Goal: Task Accomplishment & Management: Manage account settings

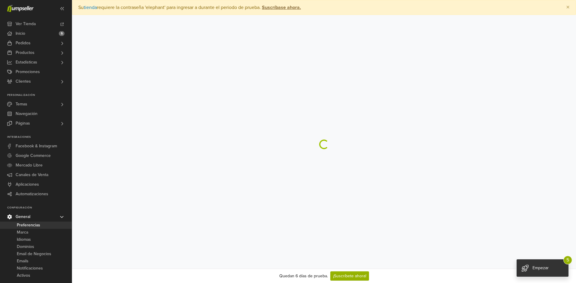
select select "*"
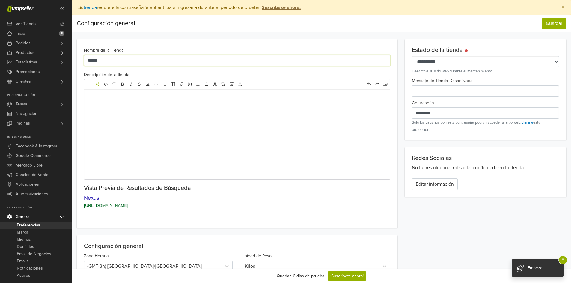
click at [120, 56] on input "*****" at bounding box center [237, 60] width 306 height 11
type input "*******"
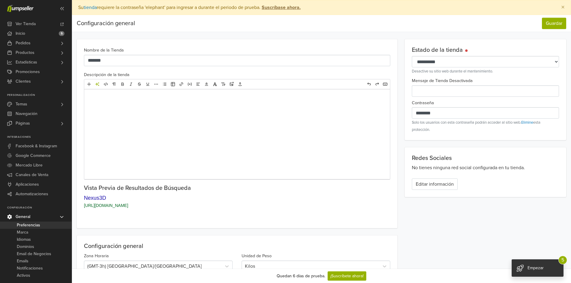
click at [78, 76] on div "Nombre de la Tienda ******* Descripción de la tienda Editor de texto enriquecid…" at bounding box center [237, 133] width 321 height 189
click at [105, 106] on div at bounding box center [237, 134] width 306 height 90
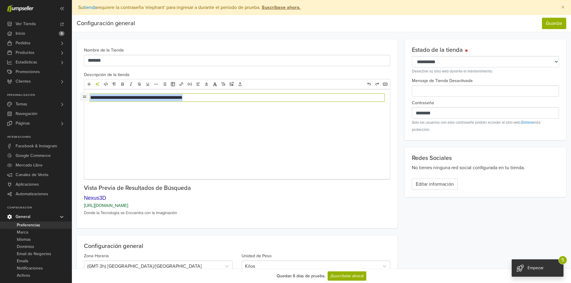
drag, startPoint x: 215, startPoint y: 99, endPoint x: 85, endPoint y: 100, distance: 129.9
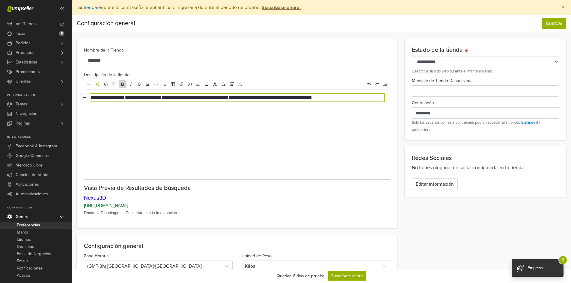
type textarea "**********"
click at [161, 134] on div "**********" at bounding box center [237, 134] width 306 height 90
click at [357, 98] on p "**********" at bounding box center [237, 97] width 294 height 7
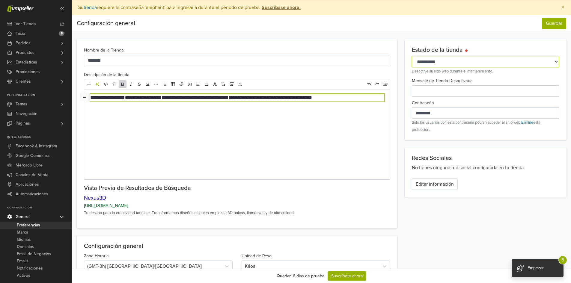
click at [471, 61] on select "**********" at bounding box center [485, 61] width 147 height 11
click at [455, 61] on select "**********" at bounding box center [485, 61] width 147 height 11
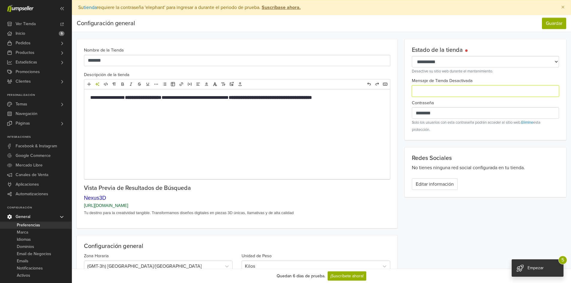
click at [428, 95] on input "Mensaje de Tienda Desactivada" at bounding box center [485, 90] width 147 height 11
click at [436, 119] on div "Contraseña ******** Solo los usuarios con esta contraseña podrán acceder al sit…" at bounding box center [485, 116] width 147 height 34
click at [437, 116] on input "********" at bounding box center [485, 112] width 147 height 11
drag, startPoint x: 453, startPoint y: 112, endPoint x: 380, endPoint y: 111, distance: 72.3
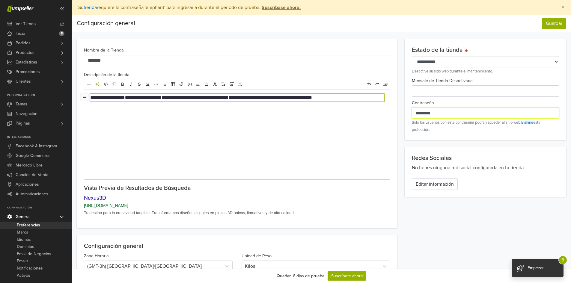
click at [437, 110] on input "********" at bounding box center [485, 112] width 147 height 11
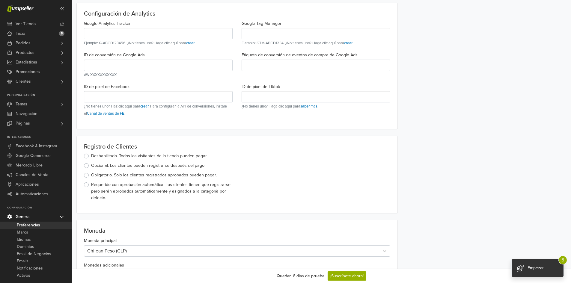
scroll to position [420, 0]
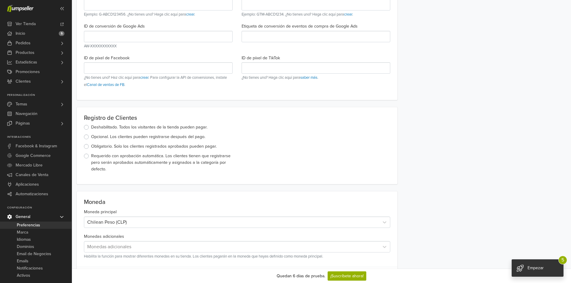
click at [91, 128] on label "Deshabilitado . Todos los visitantes de la tienda pueden pagar ." at bounding box center [149, 127] width 116 height 7
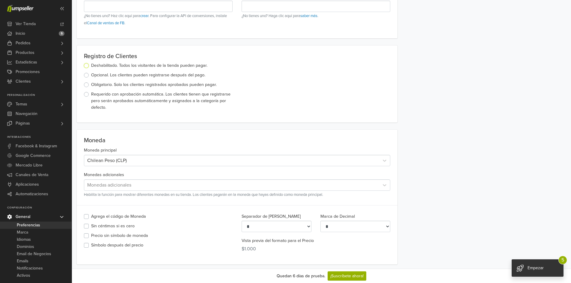
scroll to position [540, 0]
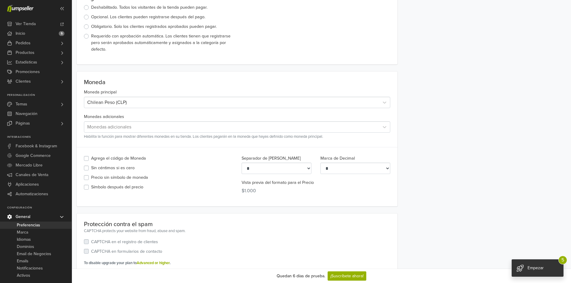
click at [144, 127] on div at bounding box center [231, 127] width 289 height 8
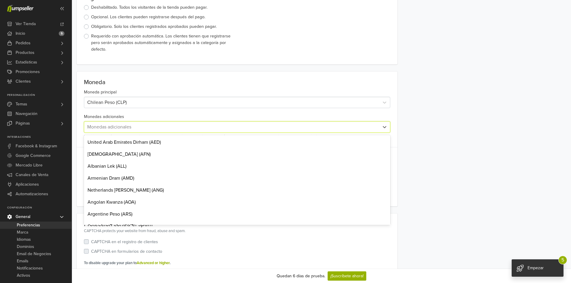
click at [144, 127] on div at bounding box center [231, 127] width 289 height 8
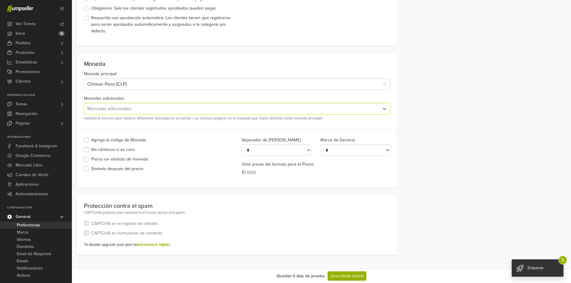
scroll to position [566, 0]
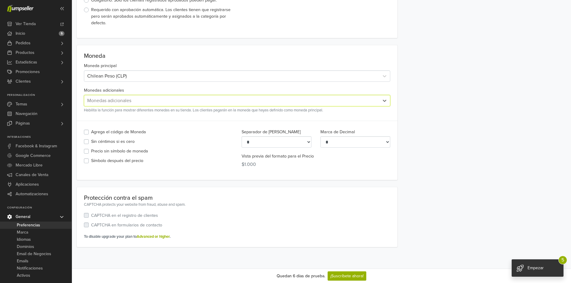
click at [91, 215] on label "CAPTCHA en el registro de clientes" at bounding box center [124, 216] width 67 height 7
click at [91, 228] on label "CAPTCHA en formularios de contacto" at bounding box center [126, 225] width 71 height 7
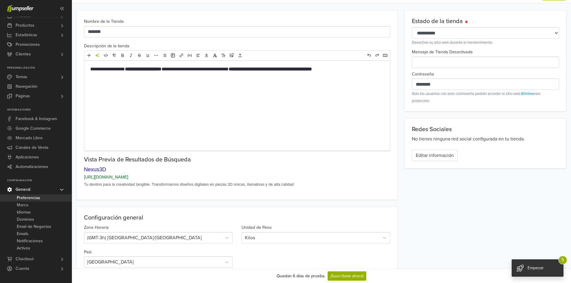
scroll to position [0, 0]
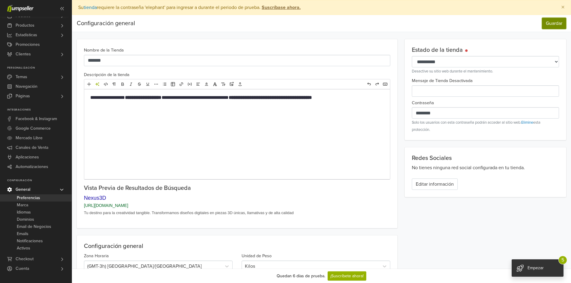
click at [553, 23] on button "Guardar" at bounding box center [554, 23] width 24 height 11
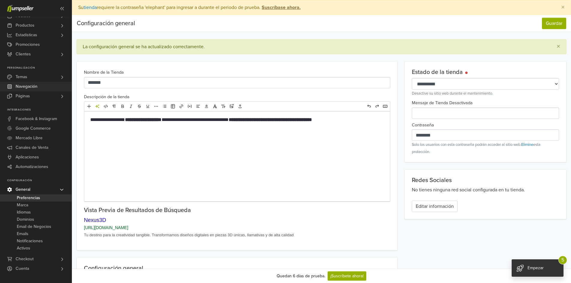
click at [36, 87] on span "Navegación" at bounding box center [27, 87] width 22 height 10
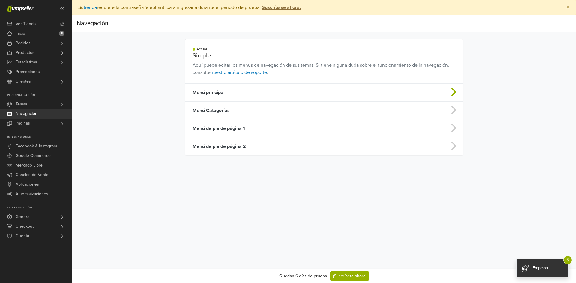
click at [216, 91] on td "Menú principal" at bounding box center [293, 93] width 216 height 18
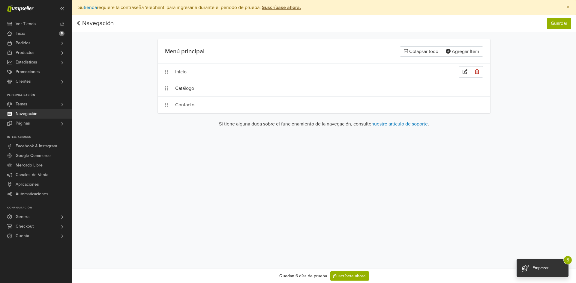
click at [192, 73] on div "Inicio" at bounding box center [316, 71] width 283 height 11
click at [189, 86] on div "Catálogo" at bounding box center [316, 88] width 283 height 11
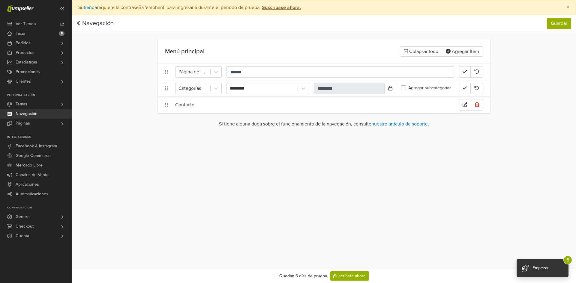
click at [184, 105] on div "Contacto" at bounding box center [316, 104] width 283 height 11
click at [39, 104] on link "Temas" at bounding box center [36, 105] width 72 height 10
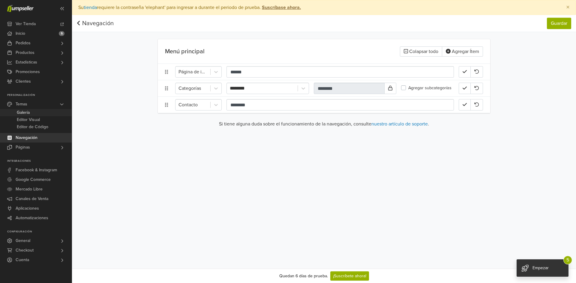
click at [37, 112] on link "Galería" at bounding box center [36, 112] width 72 height 7
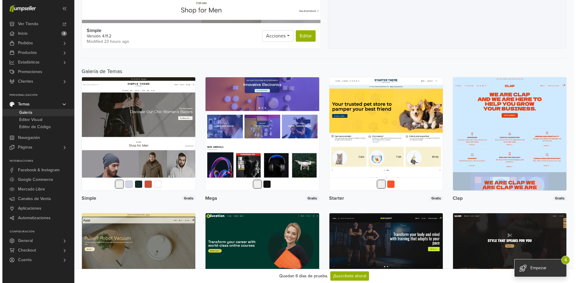
scroll to position [180, 0]
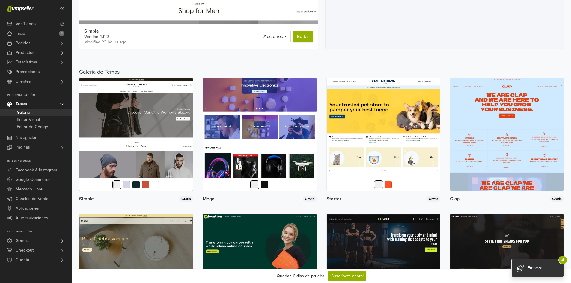
click at [295, 93] on img at bounding box center [259, 134] width 113 height 113
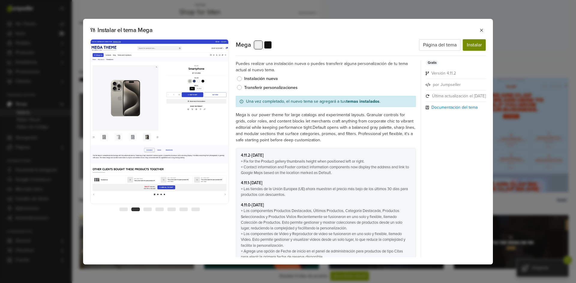
click at [478, 47] on button "Instalar" at bounding box center [474, 44] width 23 height 11
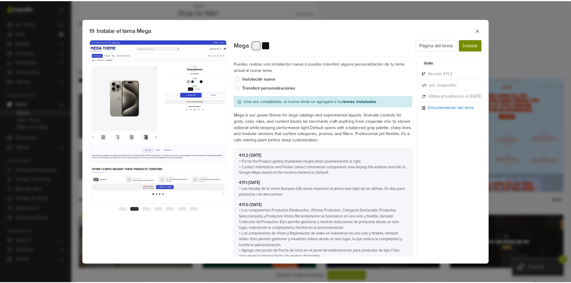
scroll to position [0, 0]
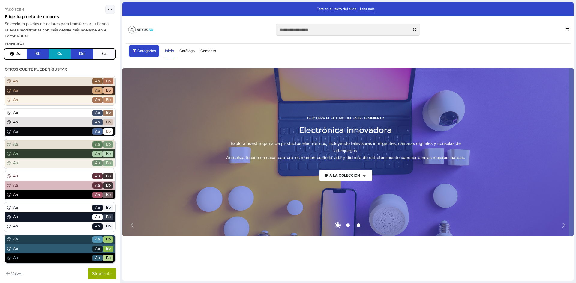
click at [330, 130] on link "1 / 3" at bounding box center [345, 152] width 447 height 168
click at [305, 127] on link "1 / 3" at bounding box center [345, 152] width 447 height 168
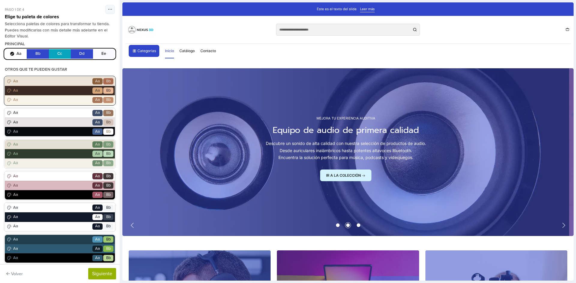
click at [52, 101] on span "Aa" at bounding box center [51, 100] width 79 height 6
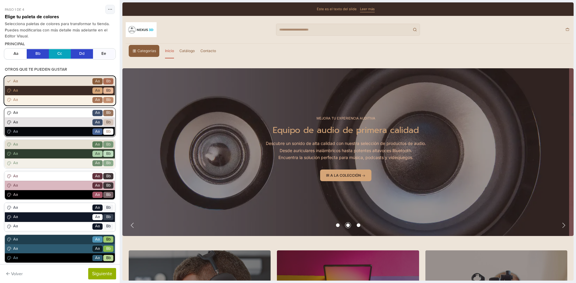
click at [50, 120] on span "Aa" at bounding box center [51, 123] width 79 height 6
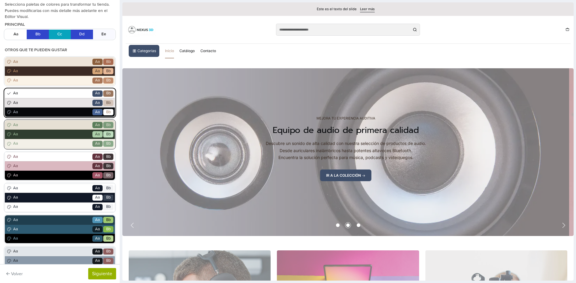
scroll to position [30, 0]
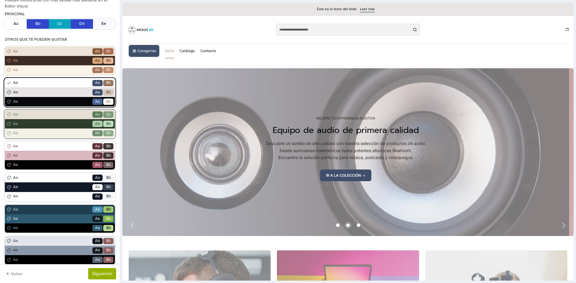
click at [49, 126] on span "Aa" at bounding box center [51, 124] width 79 height 6
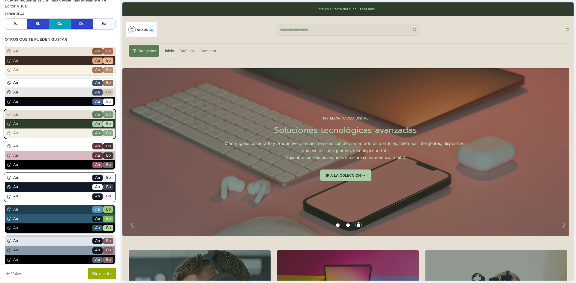
scroll to position [60, 0]
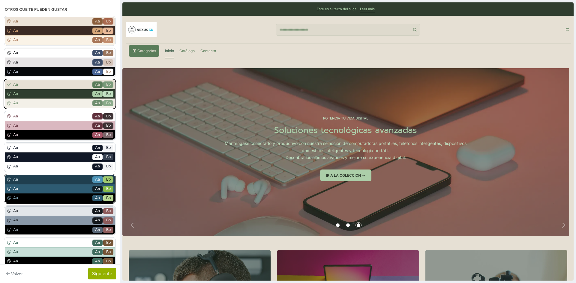
click at [52, 190] on span "Aa" at bounding box center [51, 189] width 79 height 6
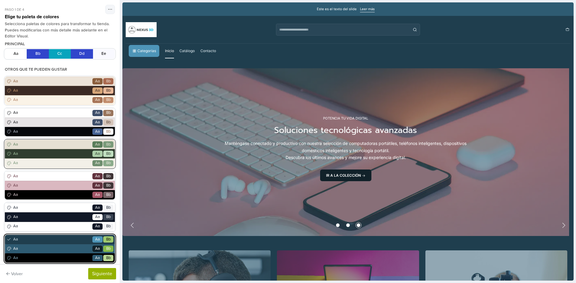
click at [62, 160] on div "Aa Go Aa Bb" at bounding box center [60, 163] width 110 height 9
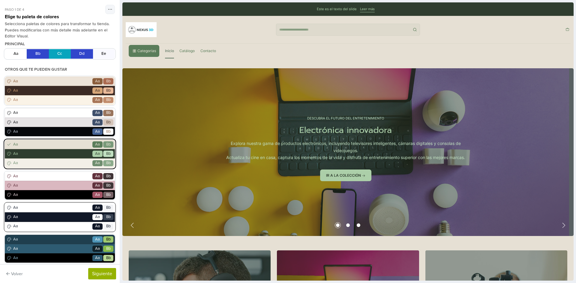
click at [42, 219] on span "Aa" at bounding box center [51, 217] width 79 height 6
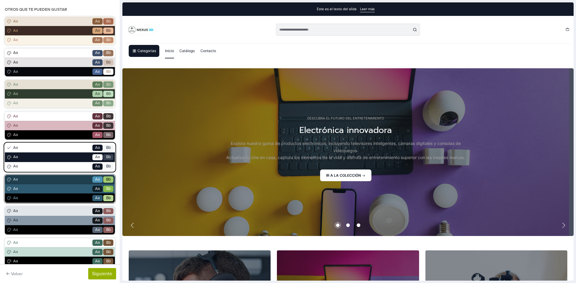
click at [51, 194] on div "Aa Go Aa Bb" at bounding box center [60, 198] width 110 height 9
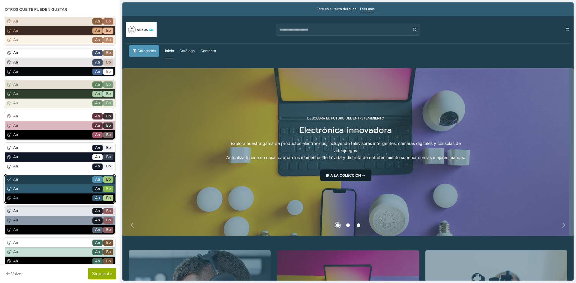
click at [52, 185] on div "Aa Go Aa Bb" at bounding box center [60, 188] width 110 height 9
click at [57, 157] on span "Aa" at bounding box center [51, 157] width 79 height 6
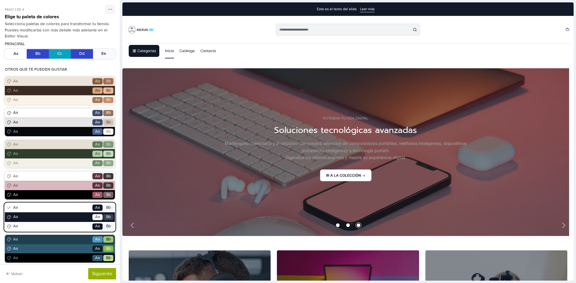
click at [40, 221] on div "Aa Go Aa Bb" at bounding box center [60, 217] width 110 height 9
click at [43, 193] on span "Aa" at bounding box center [51, 195] width 79 height 6
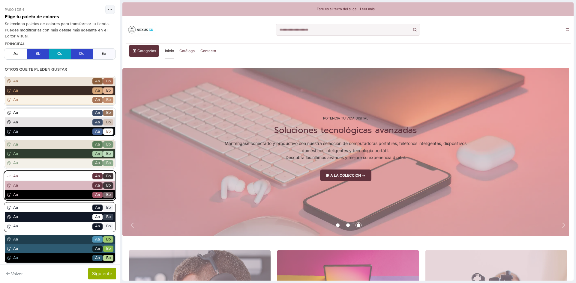
click at [37, 228] on span "Aa" at bounding box center [51, 227] width 79 height 6
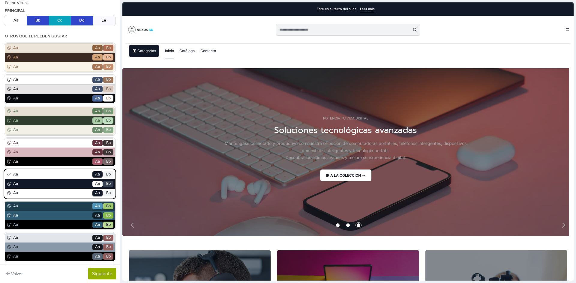
scroll to position [90, 0]
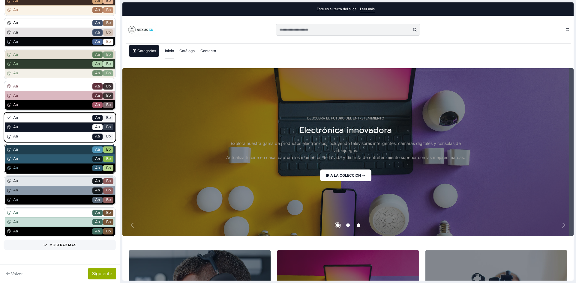
click at [58, 164] on div "Aa Go Aa Bb" at bounding box center [60, 168] width 110 height 9
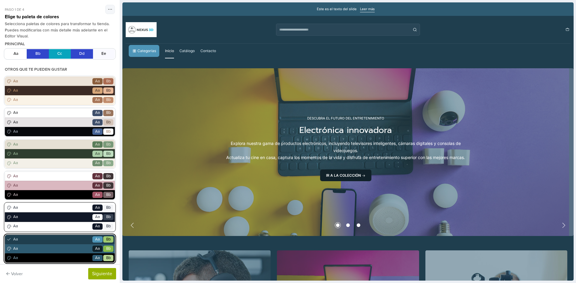
click at [41, 217] on span "Aa" at bounding box center [51, 217] width 79 height 6
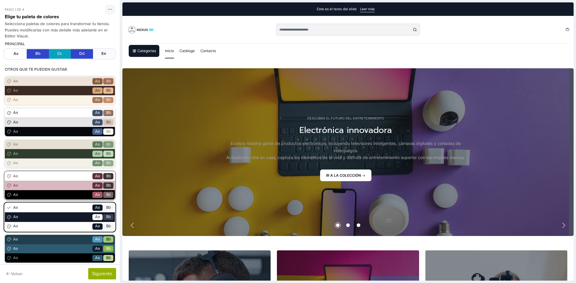
click at [45, 185] on span "Aa" at bounding box center [51, 186] width 79 height 6
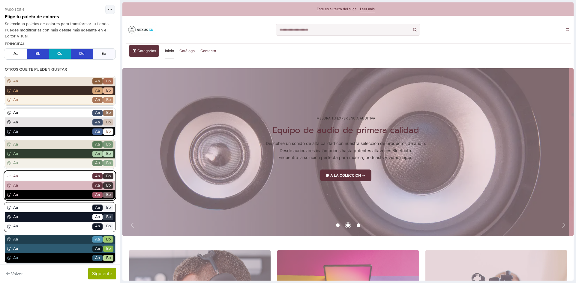
click at [37, 230] on div "Aa Go Aa Bb" at bounding box center [60, 226] width 110 height 9
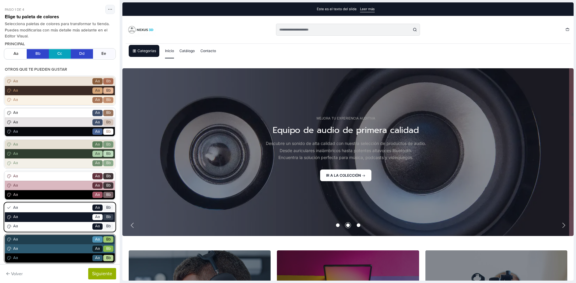
click at [28, 253] on div "Aa Go Aa Bb" at bounding box center [60, 248] width 110 height 9
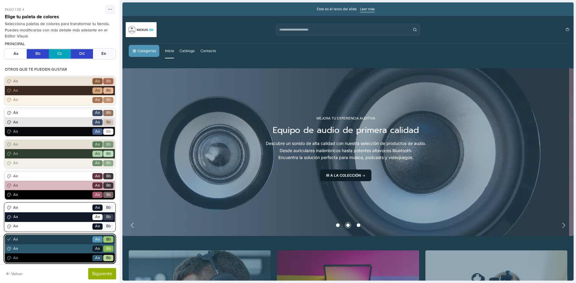
click at [37, 217] on span "Aa" at bounding box center [51, 217] width 79 height 6
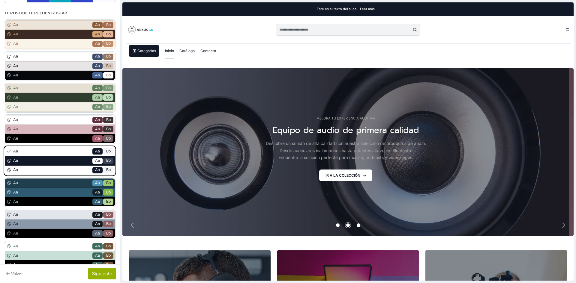
scroll to position [0, 0]
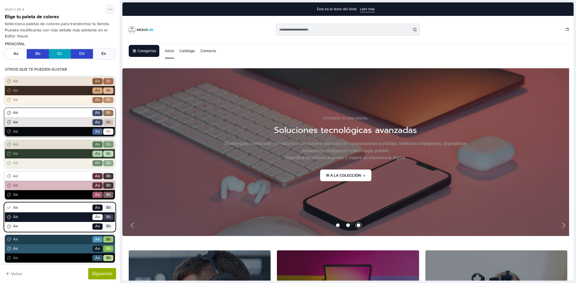
click at [38, 117] on div "Aa Go Aa Bb" at bounding box center [60, 113] width 110 height 9
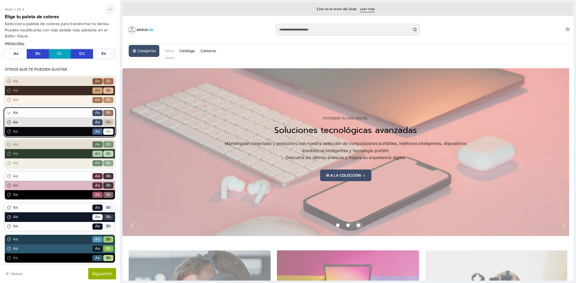
click at [46, 171] on div "Aa Go Aa Bb Aa Go Aa Bb Aa Go Aa Bb Aa Go Aa Bb Aa Go Aa Bb Aa Go Aa Bb Aa Go A…" at bounding box center [60, 202] width 110 height 250
click at [43, 180] on div "Aa Go Aa Bb" at bounding box center [60, 176] width 110 height 9
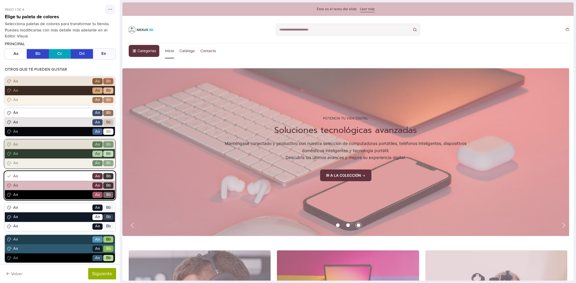
click at [49, 157] on span "Aa" at bounding box center [51, 154] width 79 height 6
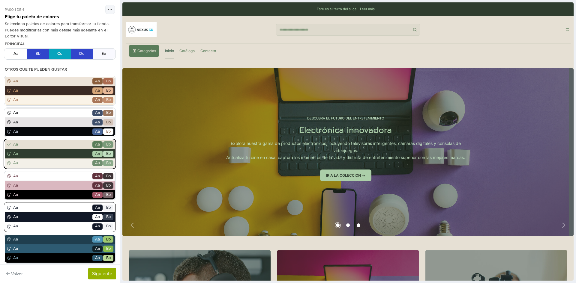
click at [41, 219] on span "Aa" at bounding box center [51, 217] width 79 height 6
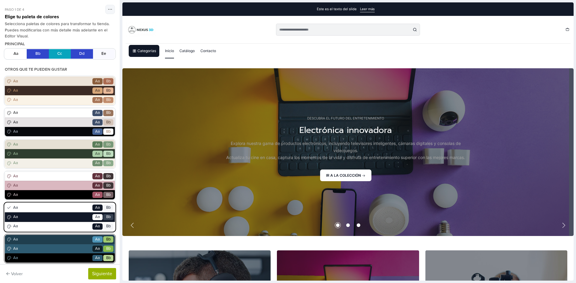
click at [53, 241] on span "Aa" at bounding box center [51, 240] width 79 height 6
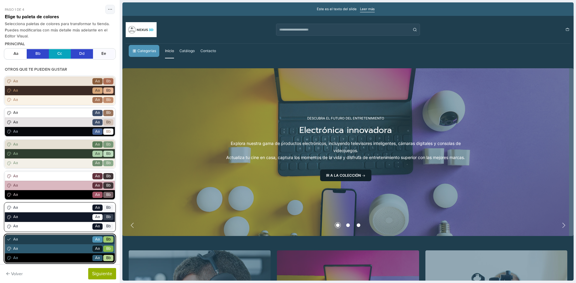
click at [59, 214] on span "Aa" at bounding box center [51, 217] width 79 height 6
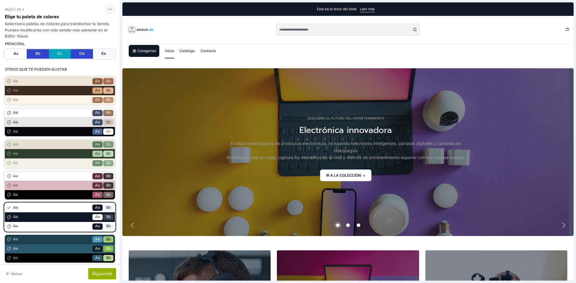
click at [60, 219] on span "Aa" at bounding box center [51, 217] width 79 height 6
click at [61, 166] on div "Aa Go Aa Bb" at bounding box center [60, 163] width 110 height 9
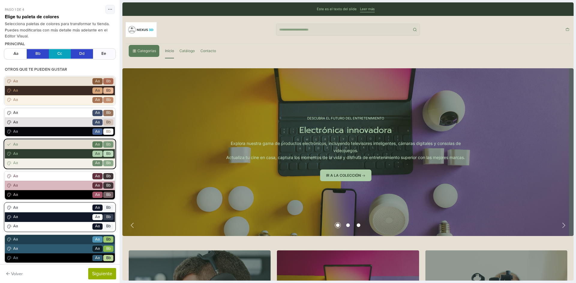
click at [59, 213] on div "Aa Go Aa Bb" at bounding box center [60, 217] width 110 height 9
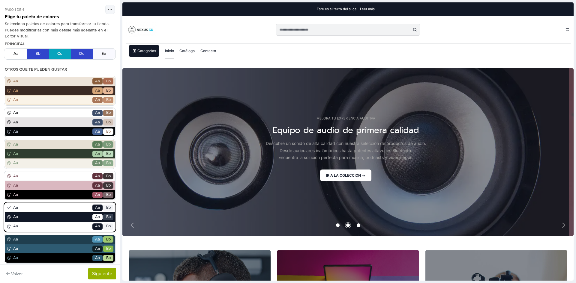
click at [72, 217] on span "Aa" at bounding box center [51, 217] width 79 height 6
click at [98, 276] on button "Siguiente" at bounding box center [102, 273] width 28 height 11
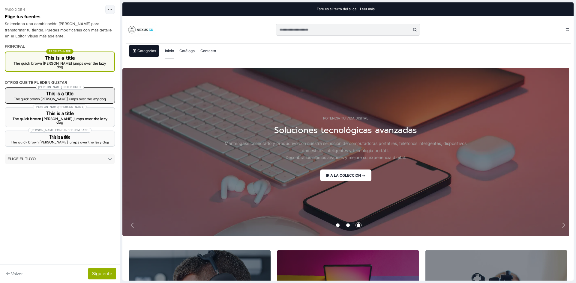
click at [58, 91] on h3 "This is a title" at bounding box center [60, 93] width 100 height 5
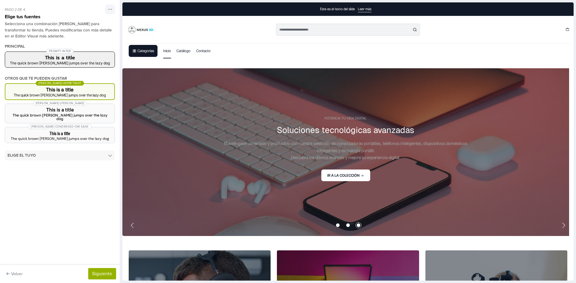
click at [71, 59] on h3 "This is a title" at bounding box center [60, 57] width 100 height 5
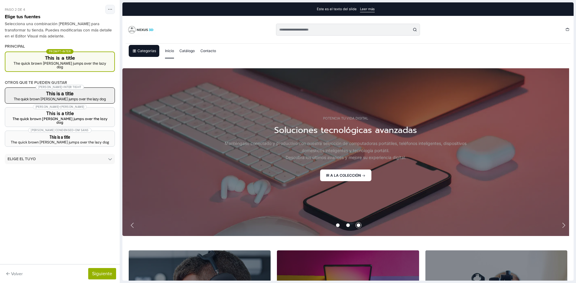
click at [67, 91] on h3 "This is a title" at bounding box center [60, 93] width 100 height 5
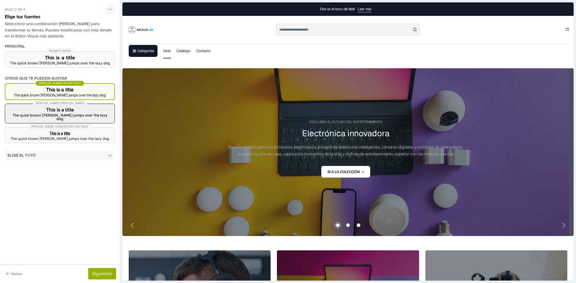
click at [77, 117] on div "The quick brown fox jumps over the lazy dog" at bounding box center [60, 117] width 100 height 7
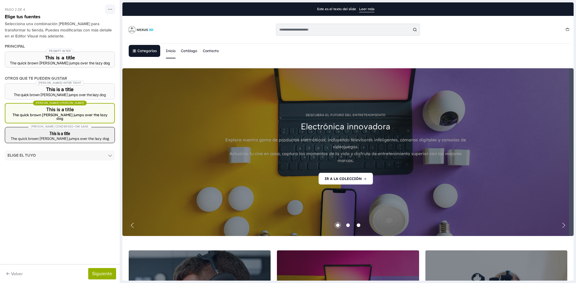
click at [77, 132] on h3 "This is a title" at bounding box center [60, 133] width 100 height 5
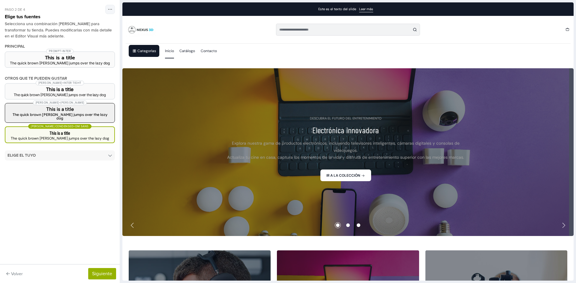
click at [85, 112] on button "Albert Sans + Lexend This is a title The quick brown fox jumps over the lazy dog" at bounding box center [60, 113] width 110 height 20
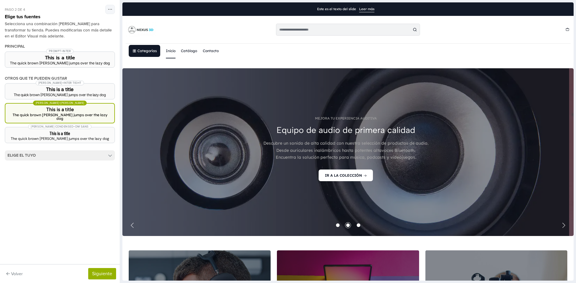
click at [107, 154] on summary "Elige el tuyo" at bounding box center [60, 156] width 110 height 10
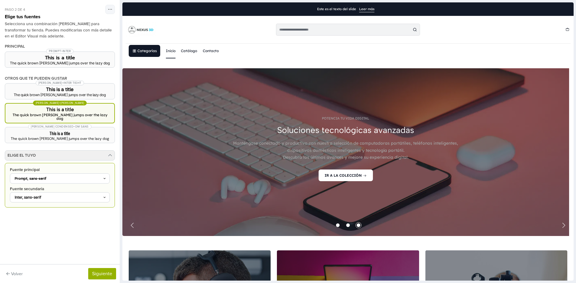
click at [83, 177] on div "Prompt, sans-serif" at bounding box center [57, 178] width 92 height 5
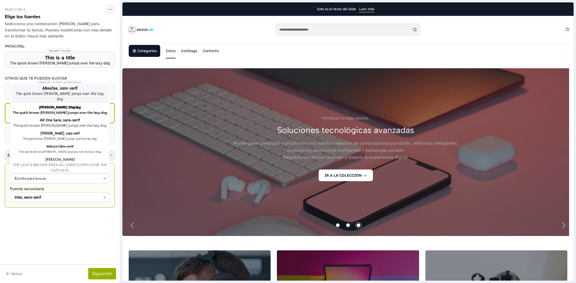
click at [83, 177] on div "Escriba para buscar..." at bounding box center [57, 178] width 92 height 5
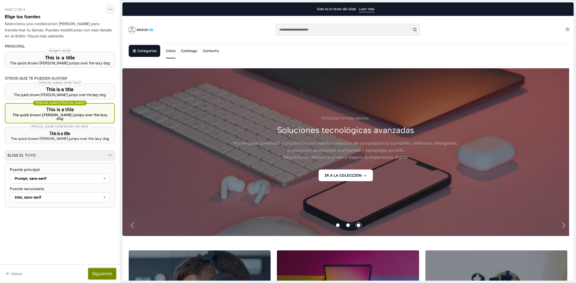
click at [103, 276] on button "Siguiente" at bounding box center [102, 273] width 28 height 11
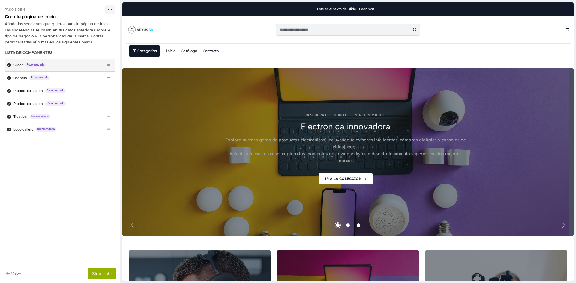
click at [104, 63] on div "Slider Recomendado" at bounding box center [55, 65] width 100 height 13
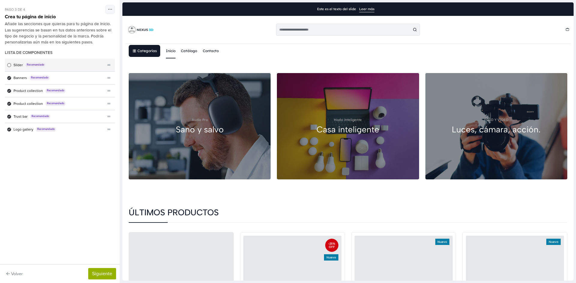
click at [90, 65] on div "Slider Recomendado" at bounding box center [55, 65] width 100 height 13
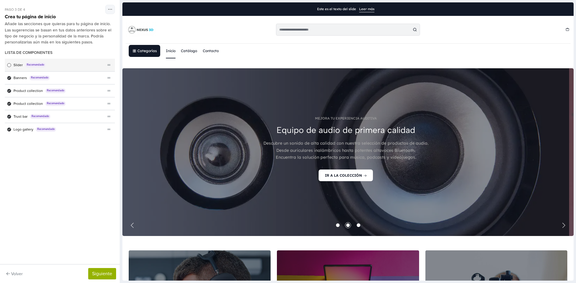
scroll to position [11, 0]
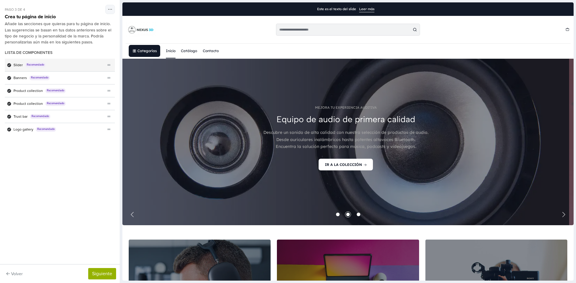
click at [90, 65] on div "Slider Recomendado" at bounding box center [55, 65] width 100 height 13
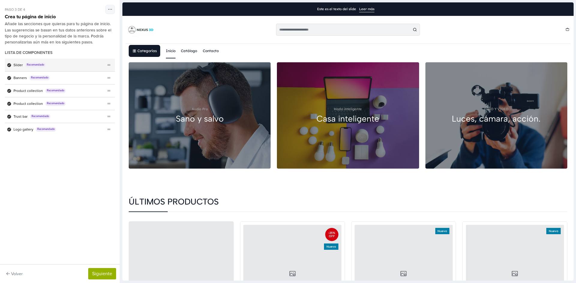
scroll to position [0, 0]
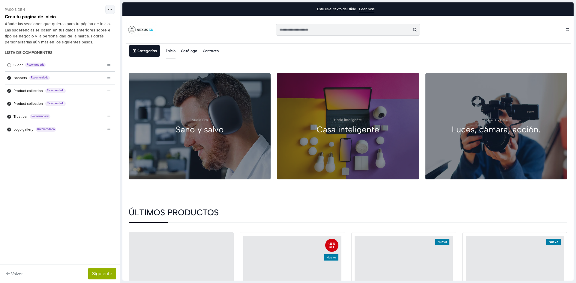
click at [90, 65] on div "Slider Recomendado" at bounding box center [55, 65] width 100 height 13
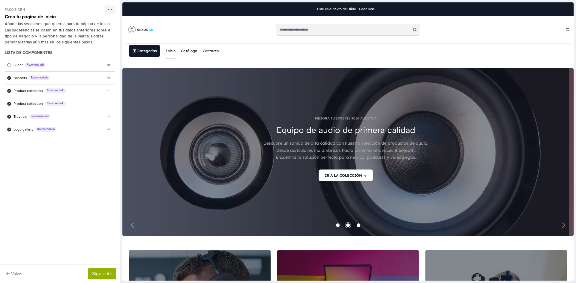
scroll to position [11, 0]
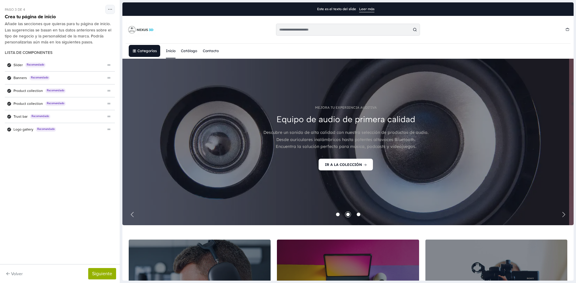
click at [90, 65] on div "Slider Recomendado" at bounding box center [55, 65] width 100 height 13
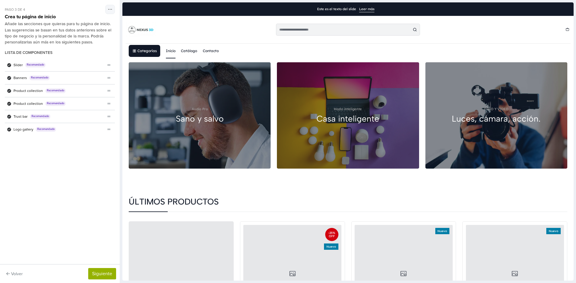
scroll to position [0, 0]
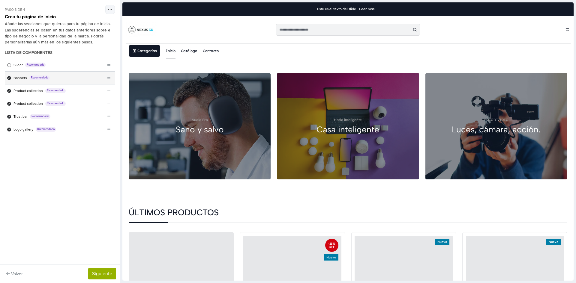
click at [48, 80] on span "Recomendado" at bounding box center [39, 78] width 20 height 5
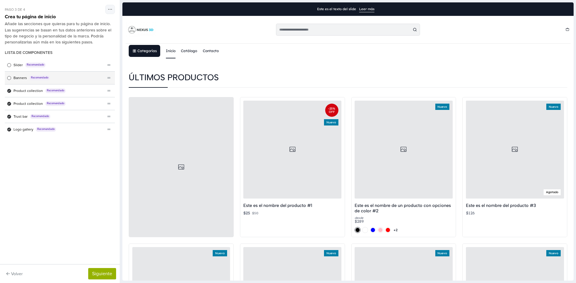
click at [48, 80] on span "Recomendado" at bounding box center [39, 78] width 20 height 5
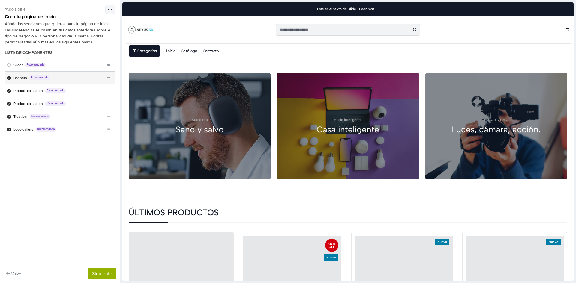
click at [9, 78] on icon "Lista de componentes" at bounding box center [9, 77] width 3 height 3
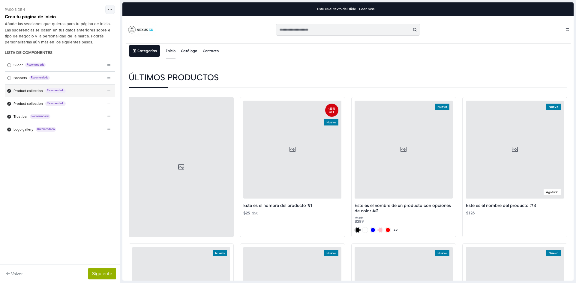
click at [21, 88] on div "Product collection Recomendado" at bounding box center [55, 91] width 100 height 13
click at [22, 91] on span "Product collection" at bounding box center [27, 90] width 29 height 5
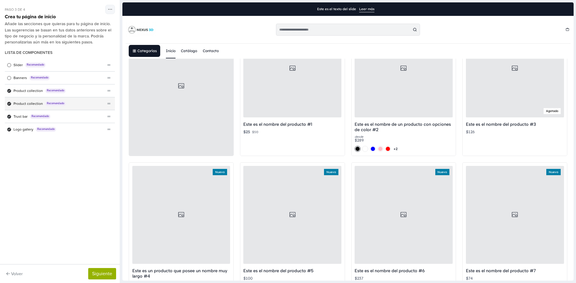
click at [26, 105] on span "Product collection" at bounding box center [27, 103] width 29 height 5
click at [25, 104] on span "Product collection" at bounding box center [27, 103] width 29 height 5
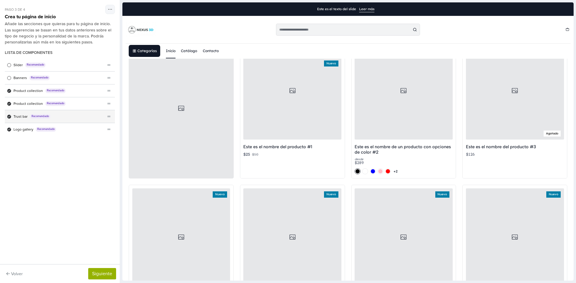
click at [22, 117] on span "Trust bar" at bounding box center [20, 116] width 14 height 5
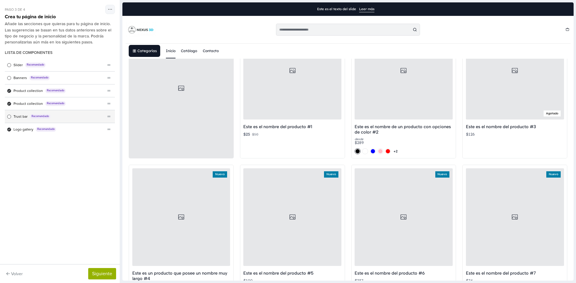
click at [19, 118] on span "Trust bar" at bounding box center [20, 116] width 14 height 5
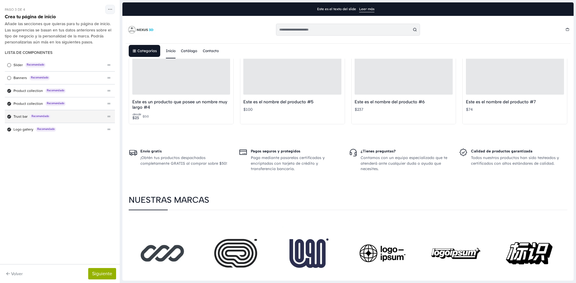
scroll to position [595, 0]
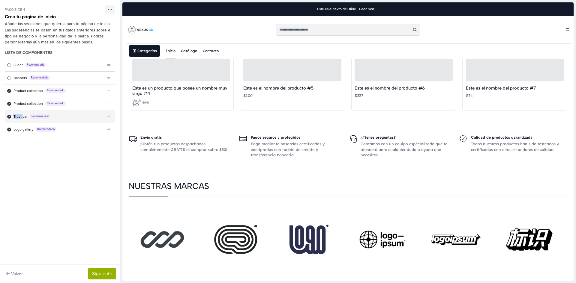
click at [19, 118] on span "Trust bar" at bounding box center [20, 116] width 14 height 5
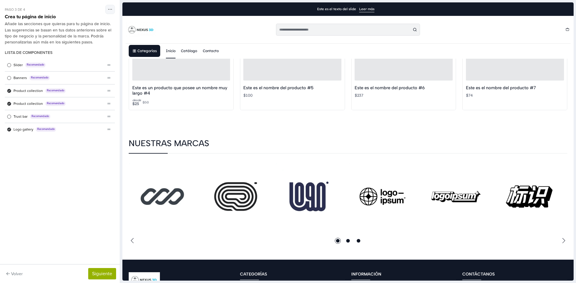
click at [19, 118] on span "Trust bar" at bounding box center [20, 116] width 14 height 5
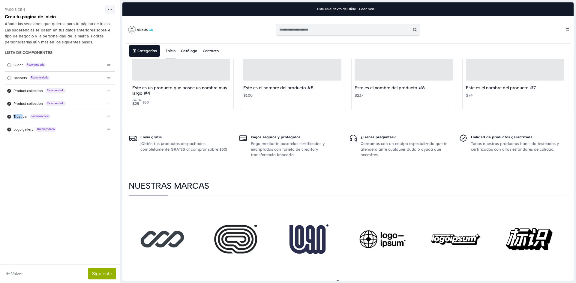
click at [19, 118] on span "Trust bar" at bounding box center [20, 116] width 14 height 5
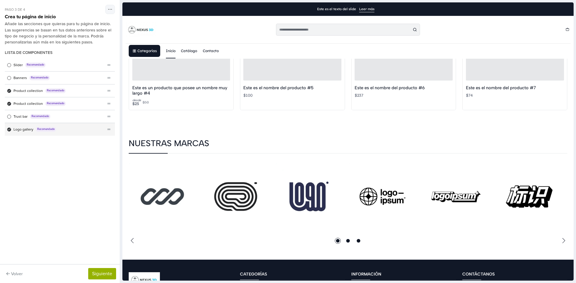
click at [25, 132] on span "Logo gallery" at bounding box center [23, 129] width 20 height 5
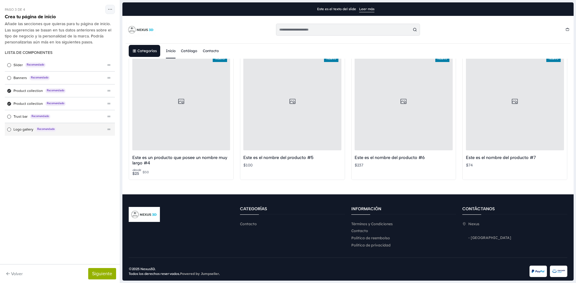
click at [19, 131] on span "Logo gallery" at bounding box center [23, 129] width 20 height 5
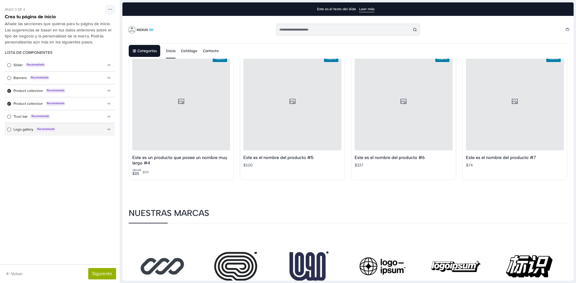
scroll to position [641, 0]
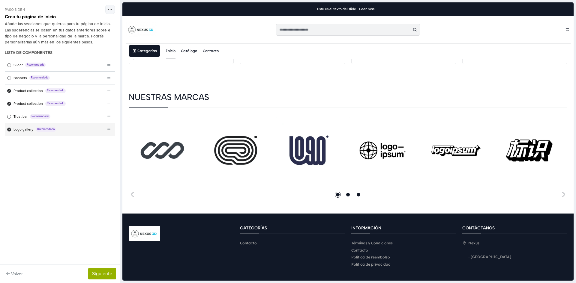
click at [23, 128] on span "Logo gallery" at bounding box center [23, 129] width 20 height 5
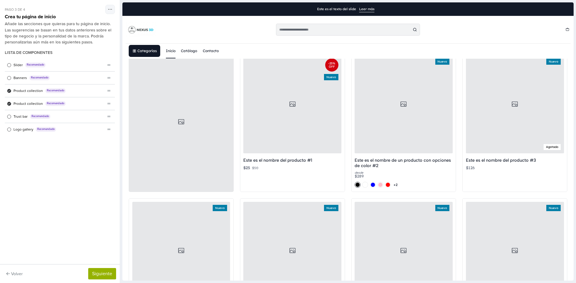
scroll to position [0, 0]
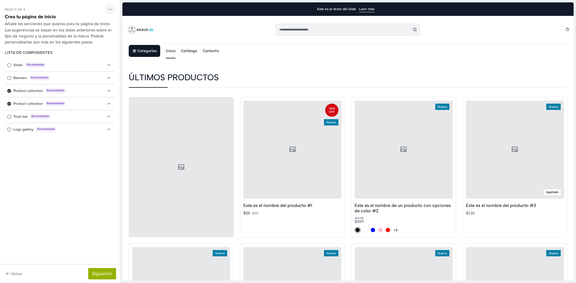
click at [174, 53] on link "Inicio" at bounding box center [171, 50] width 10 height 15
click at [184, 51] on link "Catálogo" at bounding box center [189, 50] width 16 height 15
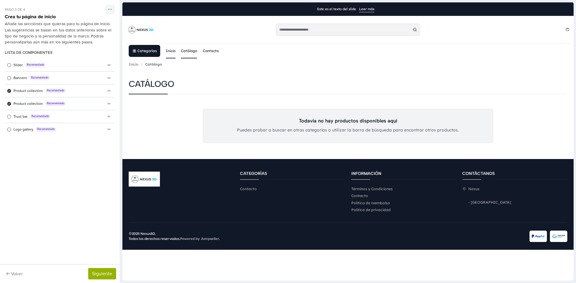
click at [170, 52] on link "Inicio" at bounding box center [171, 50] width 10 height 15
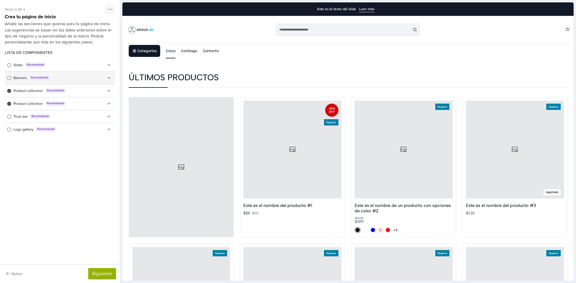
click at [12, 78] on div "Banners Recomendado" at bounding box center [55, 78] width 100 height 13
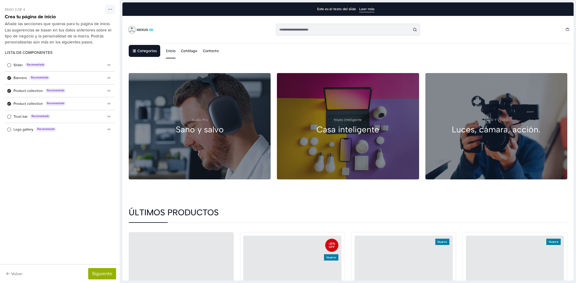
click at [208, 138] on div "Audio Pro Sano y salvo" at bounding box center [200, 126] width 142 height 106
click at [197, 119] on div "Audio Pro" at bounding box center [200, 120] width 16 height 4
click at [313, 131] on div "Hazlo inteligente Casa inteligente" at bounding box center [348, 126] width 142 height 106
click at [314, 100] on div "Hazlo inteligente Casa inteligente" at bounding box center [348, 126] width 142 height 106
click at [487, 127] on div "Luces, cámara, acción." at bounding box center [496, 129] width 89 height 10
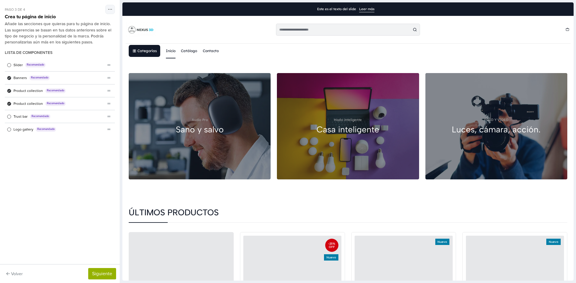
click at [471, 154] on div "FOTO Y VIDEO Luces, cámara, acción." at bounding box center [496, 126] width 142 height 106
click at [9, 77] on icon "Lista de componentes" at bounding box center [9, 77] width 3 height 3
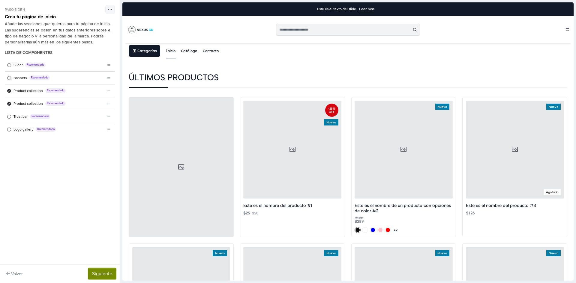
click at [106, 274] on button "Siguiente" at bounding box center [102, 273] width 28 height 11
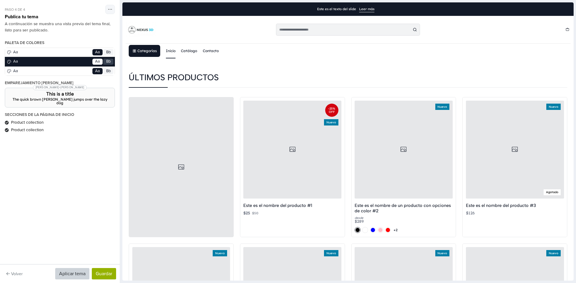
click at [56, 98] on div "The quick brown fox jumps over the lazy dog" at bounding box center [60, 101] width 100 height 7
click at [23, 120] on span "Product collection" at bounding box center [27, 123] width 32 height 6
drag, startPoint x: 26, startPoint y: 128, endPoint x: 32, endPoint y: 118, distance: 11.3
click at [26, 128] on span "Product collection" at bounding box center [27, 130] width 32 height 6
click at [37, 112] on h4 "Secciones de la página de inicio" at bounding box center [60, 114] width 110 height 5
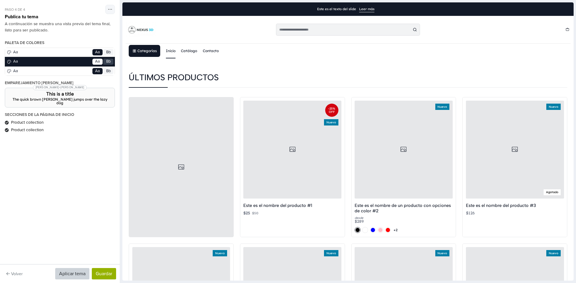
click at [46, 92] on h3 "This is a title" at bounding box center [60, 94] width 100 height 5
click at [49, 83] on h4 "Emparejamiento de fuentes" at bounding box center [60, 83] width 110 height 5
drag, startPoint x: 59, startPoint y: 70, endPoint x: 60, endPoint y: 66, distance: 4.9
click at [59, 70] on div "Paleta de colores Aa Go Aa Bb Aa Go Aa Bb Aa Go Aa Bb" at bounding box center [60, 57] width 110 height 35
click at [61, 62] on div "Paleta de colores Aa Go Aa Bb Aa Go Aa Bb Aa Go Aa Bb" at bounding box center [60, 57] width 110 height 35
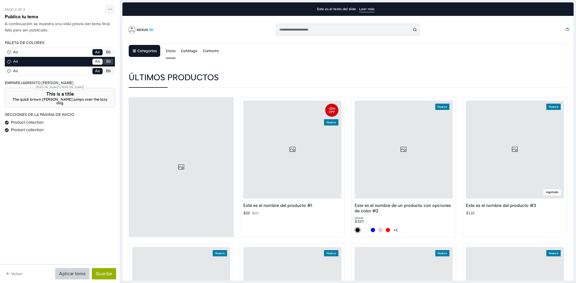
click at [66, 53] on div "Paleta de colores Aa Go Aa Bb Aa Go Aa Bb Aa Go Aa Bb" at bounding box center [60, 57] width 110 height 35
click at [48, 23] on div "A continuación se muestra una vista previa del tema final, listo para ser publi…" at bounding box center [60, 27] width 110 height 12
drag, startPoint x: 102, startPoint y: 54, endPoint x: 100, endPoint y: 62, distance: 8.3
click at [102, 54] on div "Paleta de colores Aa Go Aa Bb Aa Go Aa Bb Aa Go Aa Bb" at bounding box center [60, 57] width 110 height 35
click at [100, 63] on div "Paleta de colores Aa Go Aa Bb Aa Go Aa Bb Aa Go Aa Bb" at bounding box center [60, 57] width 110 height 35
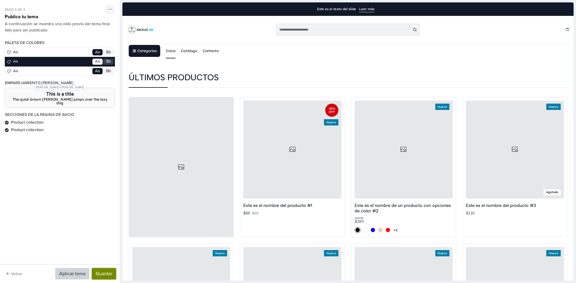
click at [103, 275] on button "Guardar" at bounding box center [104, 273] width 24 height 11
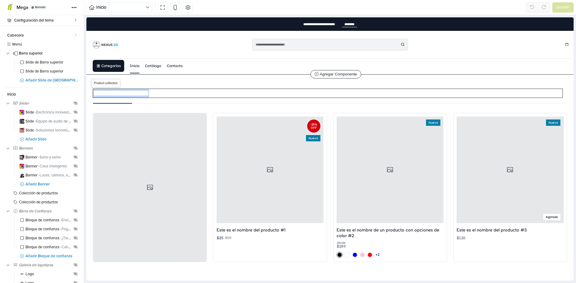
drag, startPoint x: 183, startPoint y: 94, endPoint x: 92, endPoint y: 95, distance: 90.6
click at [92, 95] on div "**********" at bounding box center [330, 93] width 480 height 9
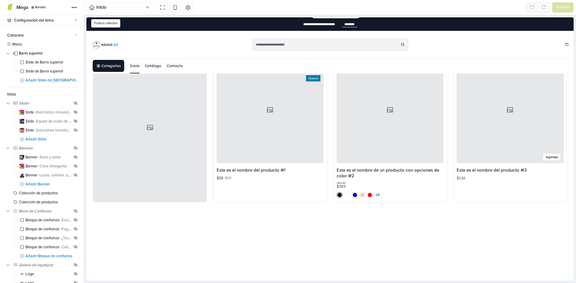
select select "******"
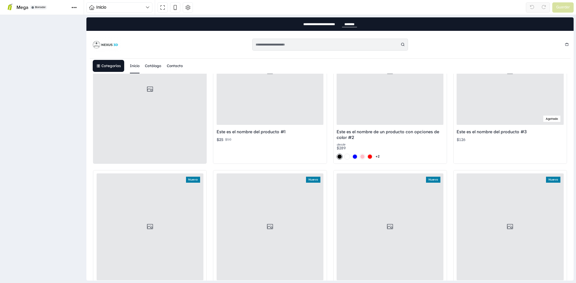
type input "*"
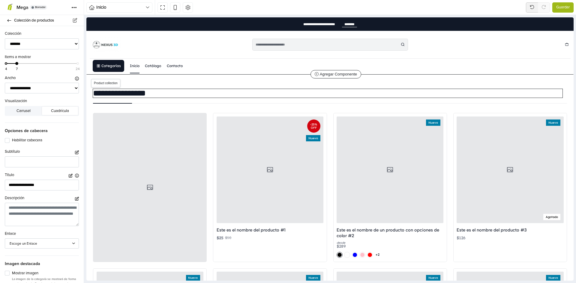
type input "**********"
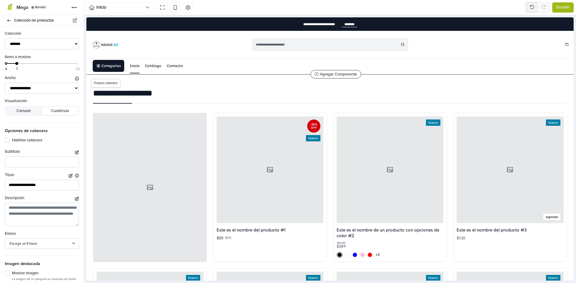
click at [189, 104] on div at bounding box center [330, 103] width 480 height 3
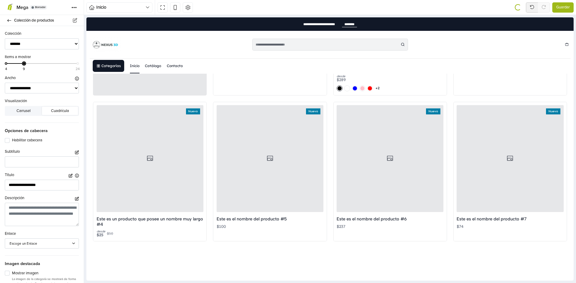
drag, startPoint x: 17, startPoint y: 63, endPoint x: 24, endPoint y: 63, distance: 6.6
click at [24, 63] on div at bounding box center [23, 63] width 3 height 3
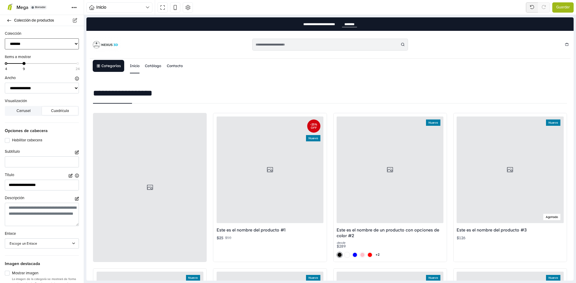
click at [48, 43] on select "**********" at bounding box center [42, 43] width 74 height 11
click at [5, 38] on select "**********" at bounding box center [42, 43] width 74 height 11
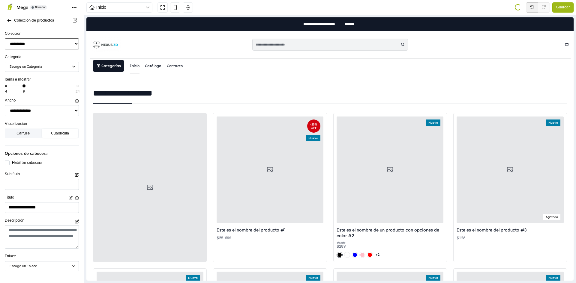
click at [44, 44] on select "**********" at bounding box center [42, 43] width 74 height 11
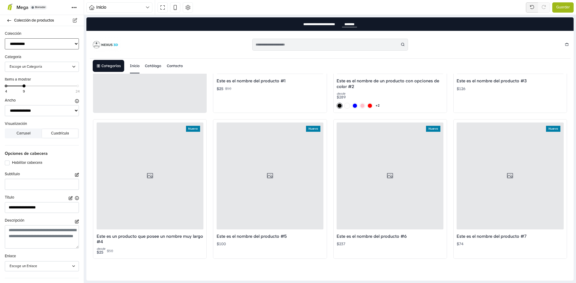
scroll to position [167, 0]
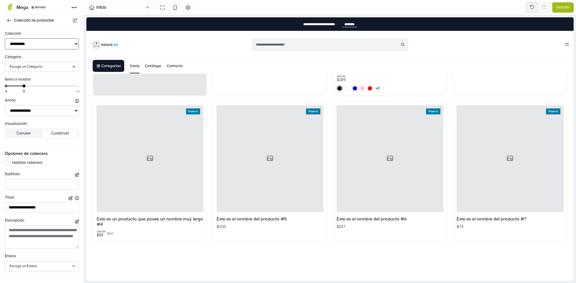
select select "******"
click at [5, 38] on select "**********" at bounding box center [42, 43] width 74 height 11
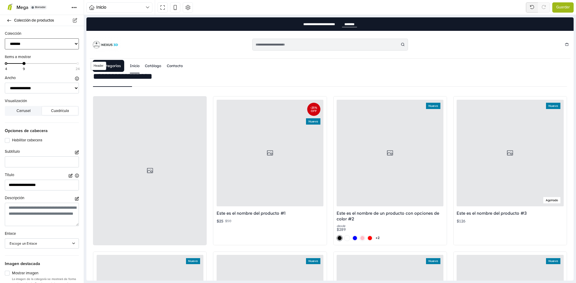
scroll to position [0, 0]
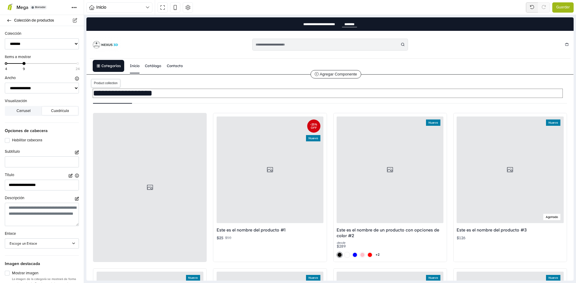
click at [130, 96] on h2 "**********" at bounding box center [327, 93] width 469 height 9
drag, startPoint x: 148, startPoint y: 92, endPoint x: 85, endPoint y: 91, distance: 62.4
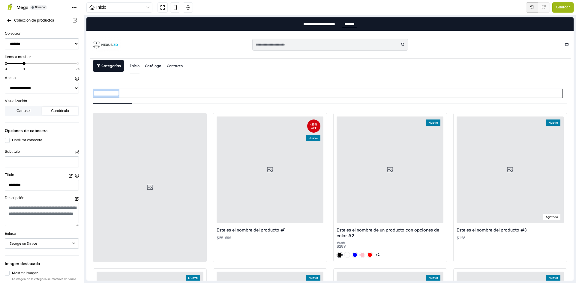
drag, startPoint x: 142, startPoint y: 94, endPoint x: 74, endPoint y: 93, distance: 67.8
type input "*"
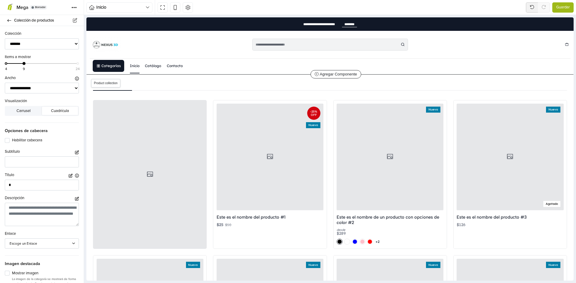
click at [164, 92] on div at bounding box center [330, 94] width 480 height 11
click at [316, 74] on icon at bounding box center [317, 74] width 4 height 4
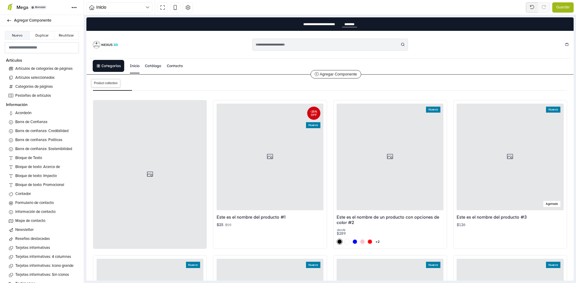
click at [138, 91] on div at bounding box center [330, 90] width 480 height 3
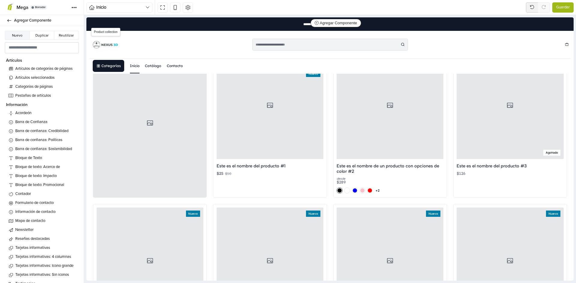
select select "******"
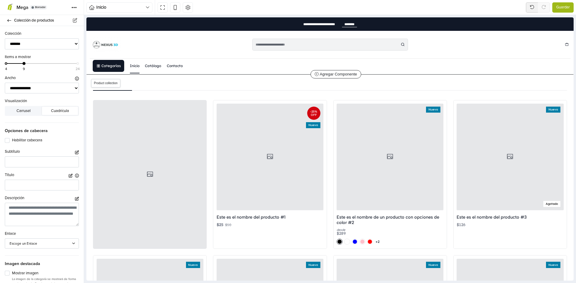
click at [109, 84] on span "Product collection" at bounding box center [105, 83] width 29 height 8
click at [117, 83] on span "Product collection" at bounding box center [105, 83] width 29 height 8
click at [129, 102] on div at bounding box center [150, 174] width 114 height 149
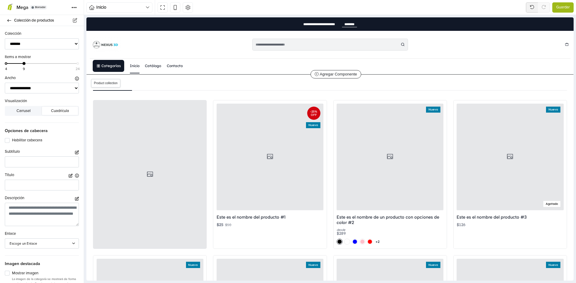
click at [136, 91] on div at bounding box center [330, 90] width 480 height 3
click at [268, 95] on div at bounding box center [330, 94] width 480 height 11
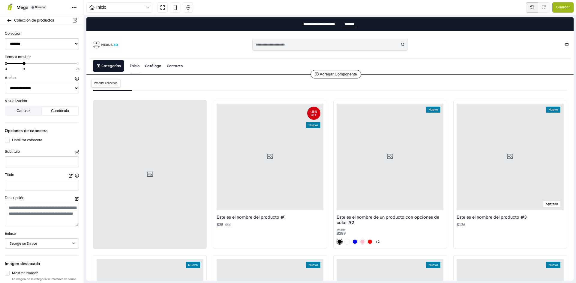
click at [260, 89] on div at bounding box center [330, 90] width 480 height 3
click at [21, 42] on select "**********" at bounding box center [42, 43] width 74 height 11
click at [5, 38] on select "**********" at bounding box center [42, 43] width 74 height 11
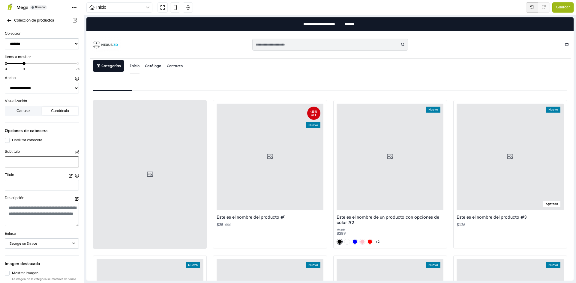
click at [28, 164] on input "text" at bounding box center [42, 162] width 74 height 11
type input "*"
click at [35, 183] on input "text" at bounding box center [42, 185] width 74 height 11
type input "*"
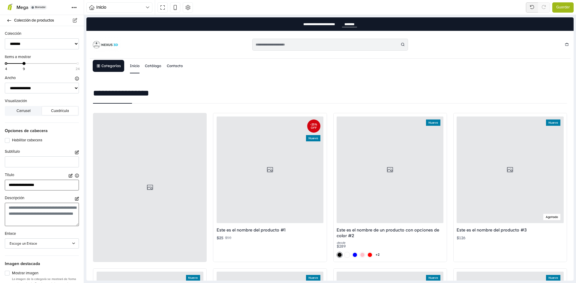
type input "**********"
click at [43, 217] on textarea at bounding box center [42, 214] width 74 height 23
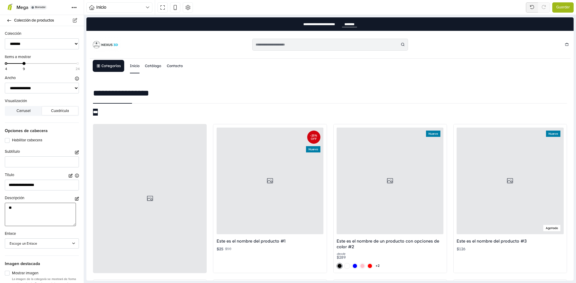
type textarea "*"
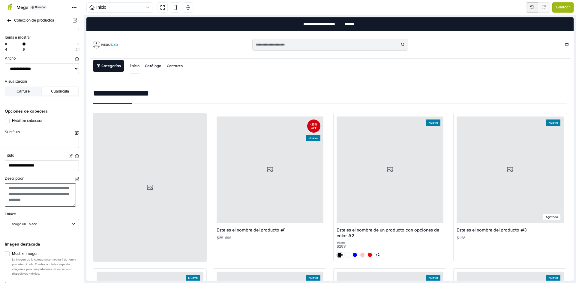
scroll to position [30, 0]
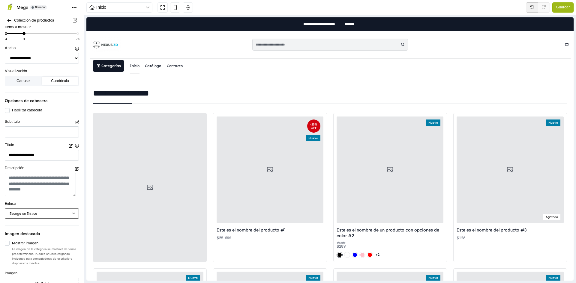
click at [49, 213] on div "Escoge un Enlace" at bounding box center [39, 213] width 59 height 5
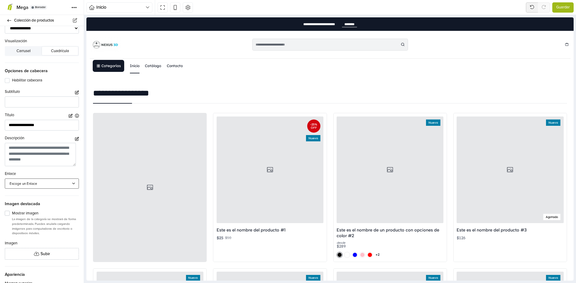
click at [23, 212] on label "Mostrar imagen" at bounding box center [45, 214] width 67 height 6
click at [12, 213] on label "Mostrar imagen" at bounding box center [45, 214] width 67 height 6
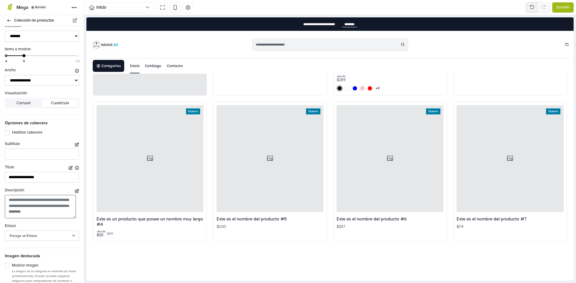
scroll to position [0, 0]
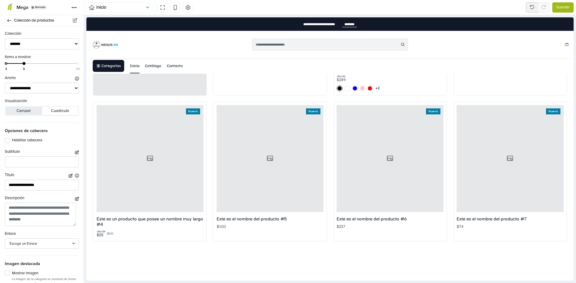
click at [27, 112] on button "Carrusel" at bounding box center [24, 111] width 36 height 8
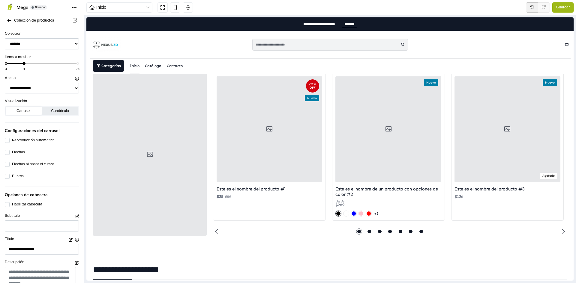
scroll to position [34, 0]
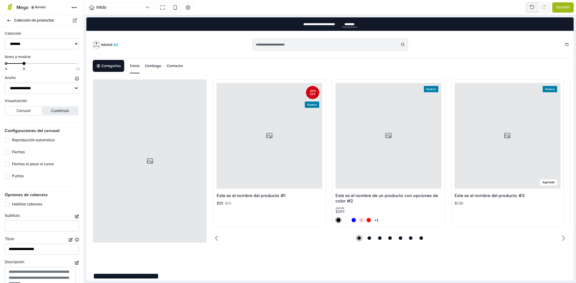
click at [54, 110] on button "Cuadrícula" at bounding box center [60, 111] width 36 height 8
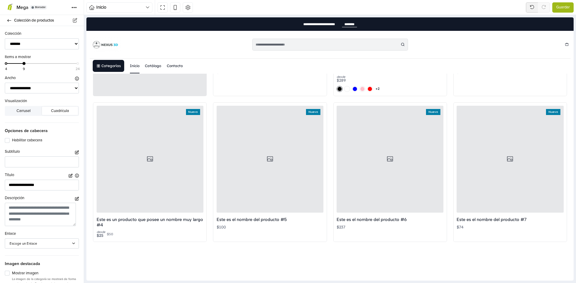
scroll to position [167, 0]
click at [66, 88] on select "**********" at bounding box center [42, 88] width 74 height 11
click at [5, 83] on select "**********" at bounding box center [42, 88] width 74 height 11
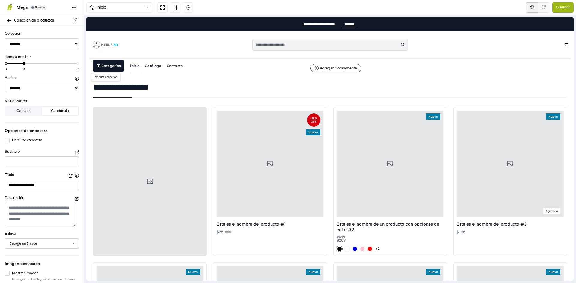
scroll to position [0, 0]
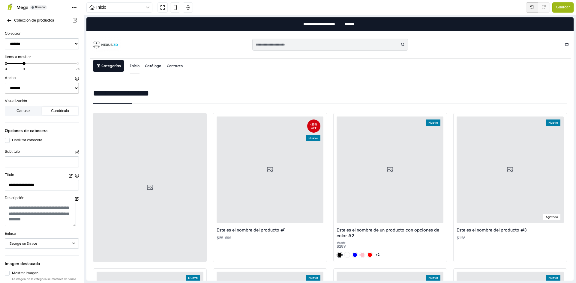
click at [55, 86] on select "**********" at bounding box center [42, 88] width 74 height 11
click at [5, 83] on select "**********" at bounding box center [42, 88] width 74 height 11
click at [56, 88] on select "**********" at bounding box center [42, 88] width 74 height 11
select select "*******"
click at [5, 83] on select "**********" at bounding box center [42, 88] width 74 height 11
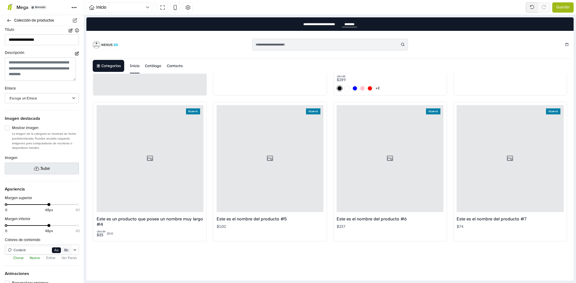
scroll to position [170, 0]
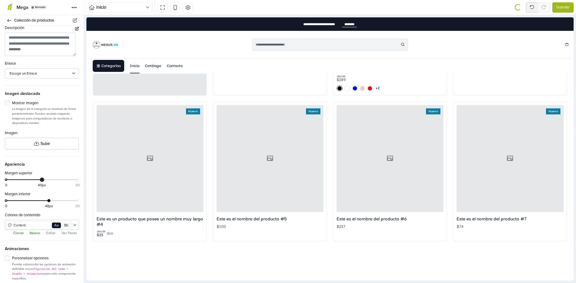
drag, startPoint x: 46, startPoint y: 180, endPoint x: 40, endPoint y: 180, distance: 6.6
click at [40, 180] on div at bounding box center [41, 179] width 3 height 3
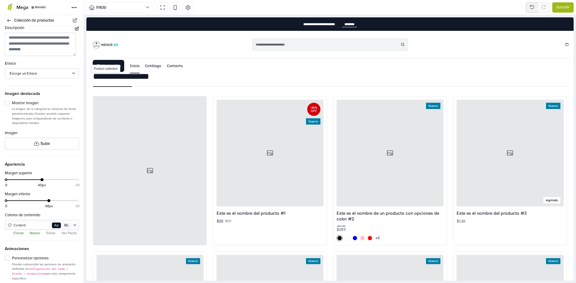
scroll to position [0, 0]
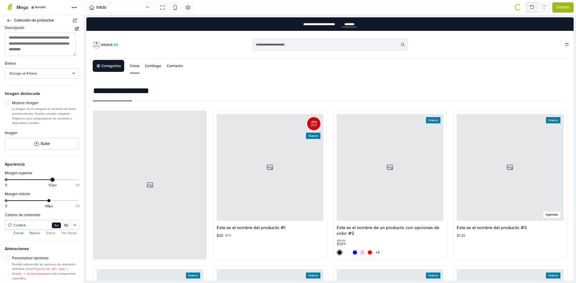
drag, startPoint x: 40, startPoint y: 180, endPoint x: 52, endPoint y: 180, distance: 12.0
click at [52, 180] on div "0 52px 80" at bounding box center [42, 182] width 72 height 9
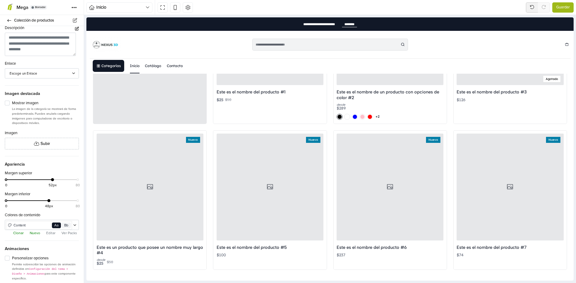
scroll to position [167, 0]
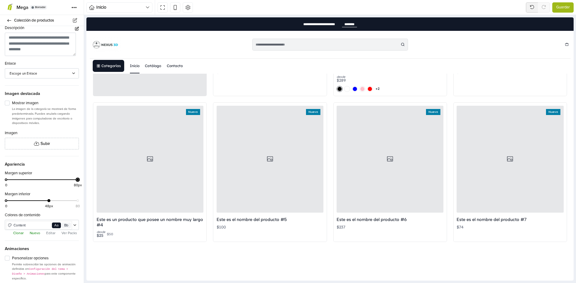
drag, startPoint x: 52, startPoint y: 181, endPoint x: 75, endPoint y: 181, distance: 23.1
click at [76, 181] on div at bounding box center [77, 179] width 3 height 3
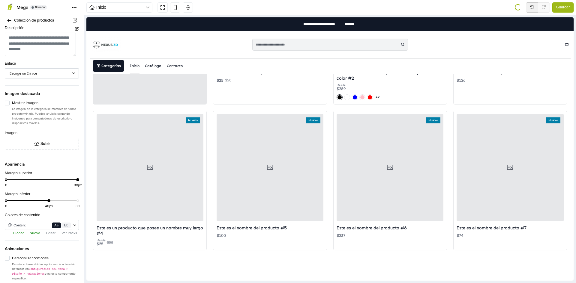
scroll to position [172, 0]
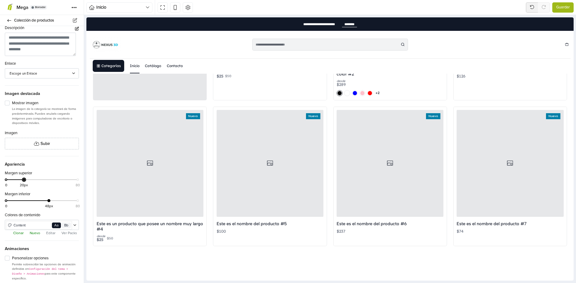
drag, startPoint x: 73, startPoint y: 180, endPoint x: 18, endPoint y: 178, distance: 55.2
click at [18, 178] on div "Margen superior 0 20px 80" at bounding box center [42, 179] width 84 height 16
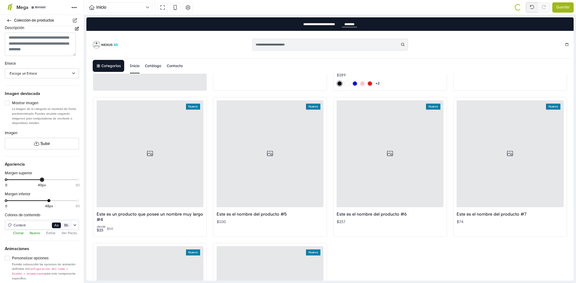
drag, startPoint x: 20, startPoint y: 180, endPoint x: 41, endPoint y: 180, distance: 21.3
click at [41, 180] on div at bounding box center [41, 179] width 3 height 3
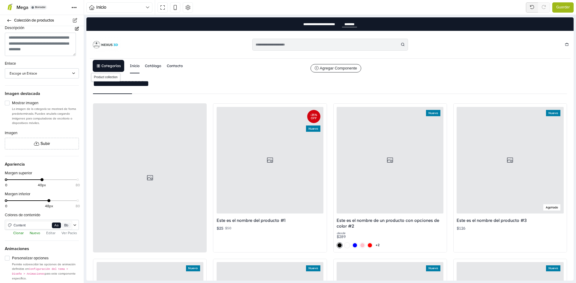
scroll to position [0, 0]
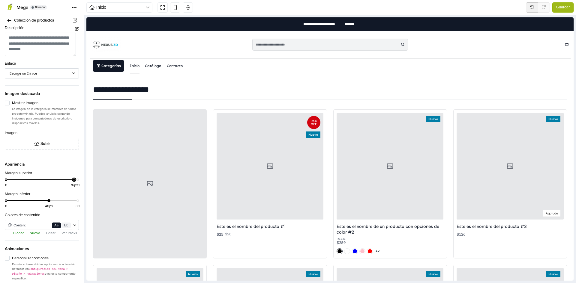
drag, startPoint x: 41, startPoint y: 180, endPoint x: 72, endPoint y: 179, distance: 30.6
click at [73, 179] on div at bounding box center [74, 179] width 3 height 3
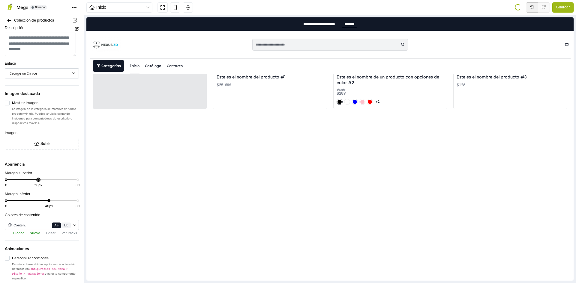
drag, startPoint x: 72, startPoint y: 180, endPoint x: 39, endPoint y: 177, distance: 33.4
click at [39, 177] on div "Margen superior 0 36px 80" at bounding box center [42, 179] width 84 height 16
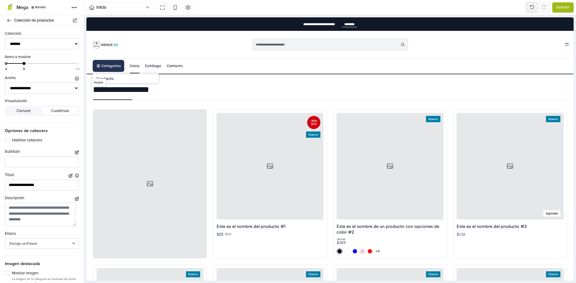
click at [112, 65] on link "Categorías" at bounding box center [108, 66] width 31 height 12
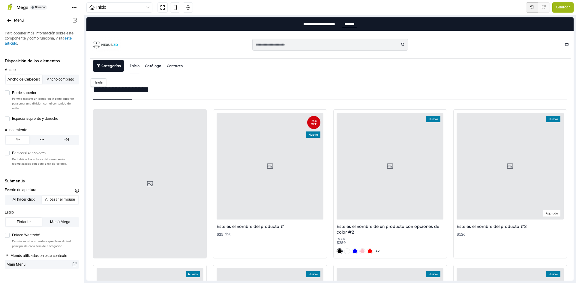
click at [136, 66] on link "Inicio" at bounding box center [135, 65] width 10 height 15
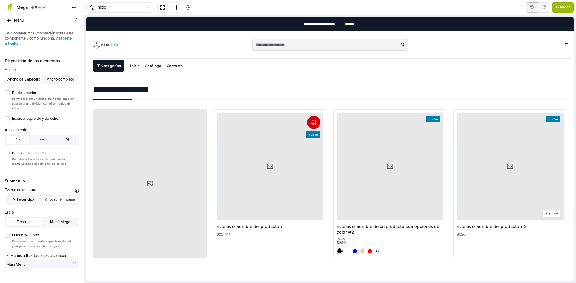
click at [148, 66] on link "Catálogo" at bounding box center [153, 65] width 16 height 15
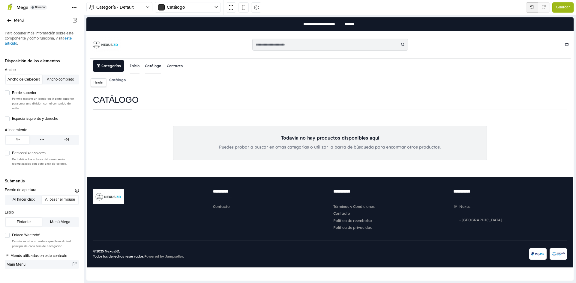
click at [132, 64] on link "Inicio" at bounding box center [135, 65] width 10 height 15
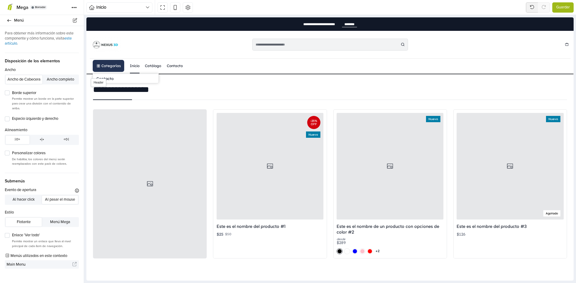
click at [108, 68] on link "Categorías" at bounding box center [108, 66] width 31 height 12
click at [109, 64] on link "Categorías" at bounding box center [108, 66] width 31 height 12
click at [106, 65] on link "Categorías" at bounding box center [108, 66] width 31 height 12
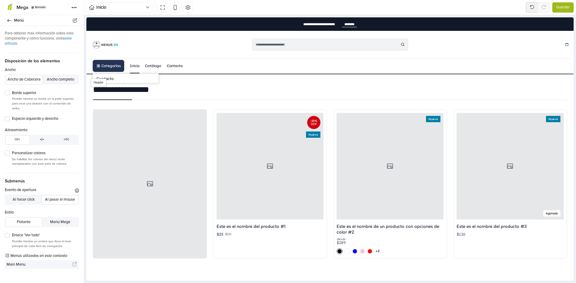
click at [106, 65] on link "Categorías" at bounding box center [108, 66] width 31 height 12
click at [113, 67] on link "Categorías" at bounding box center [108, 66] width 31 height 12
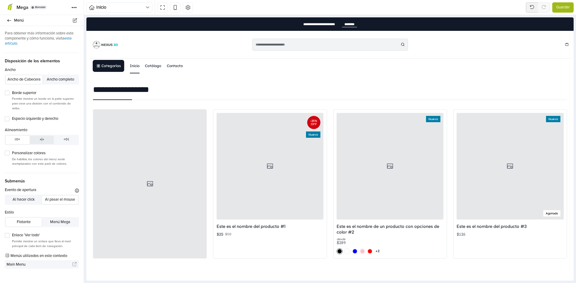
click at [41, 140] on icon "button" at bounding box center [42, 139] width 4 height 3
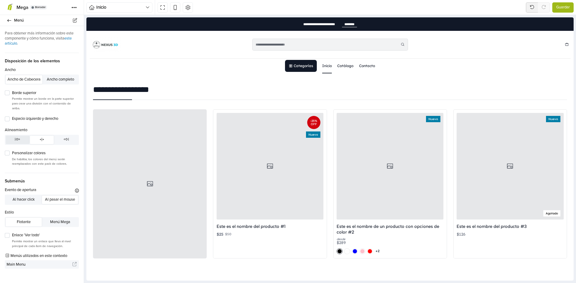
click at [20, 138] on icon "button" at bounding box center [17, 140] width 5 height 4
click at [66, 141] on icon "button" at bounding box center [66, 140] width 5 height 4
click at [41, 139] on icon "button" at bounding box center [42, 139] width 4 height 3
click at [67, 139] on icon "button" at bounding box center [66, 140] width 5 height 4
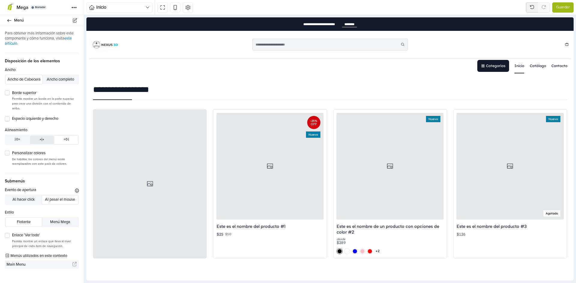
click at [37, 138] on button "button" at bounding box center [42, 140] width 24 height 8
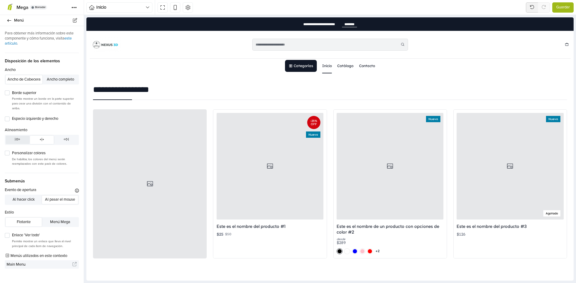
click at [15, 139] on button "button" at bounding box center [18, 140] width 24 height 8
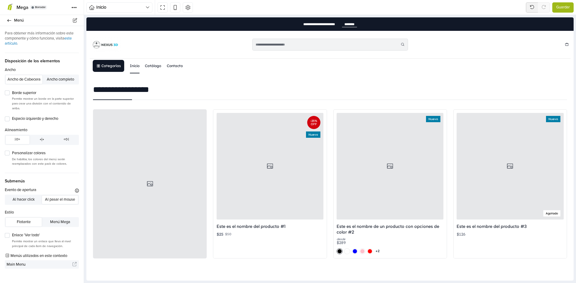
click at [52, 199] on button "Al pasar el mouse" at bounding box center [60, 200] width 36 height 8
click at [30, 199] on button "Al hacer click" at bounding box center [24, 200] width 36 height 8
click at [52, 196] on button "Al pasar el mouse" at bounding box center [60, 200] width 36 height 8
click at [61, 220] on button "Menú Mega" at bounding box center [60, 222] width 36 height 8
click at [27, 225] on button "Flotante" at bounding box center [24, 222] width 36 height 8
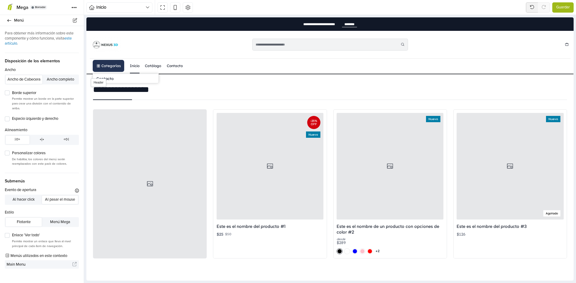
click at [102, 64] on link "Categorías" at bounding box center [108, 66] width 31 height 12
click at [101, 64] on link "Categorías" at bounding box center [108, 66] width 31 height 12
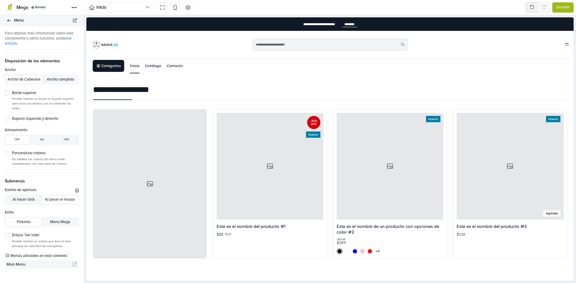
click at [19, 19] on span "Menú" at bounding box center [45, 20] width 62 height 8
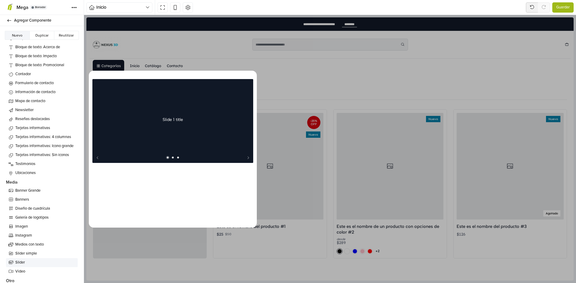
scroll to position [234, 0]
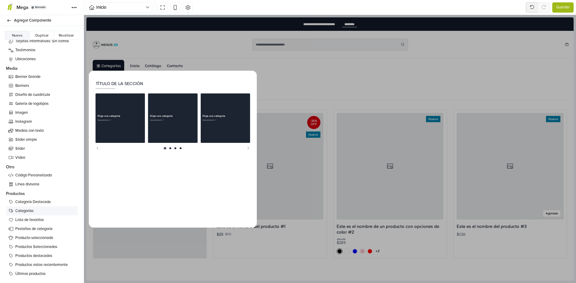
click at [32, 210] on span "Categorías" at bounding box center [45, 211] width 60 height 6
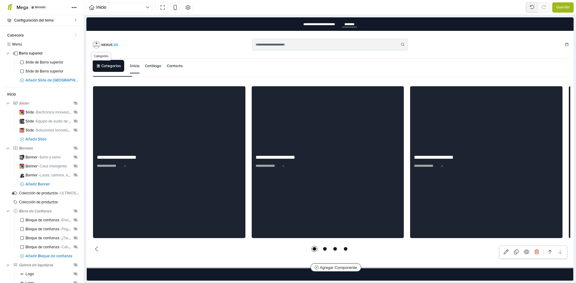
scroll to position [862, 0]
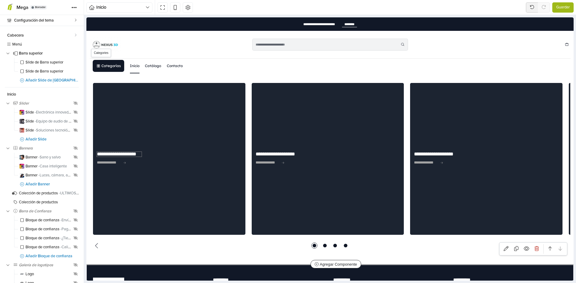
click at [133, 152] on span "**********" at bounding box center [119, 154] width 45 height 5
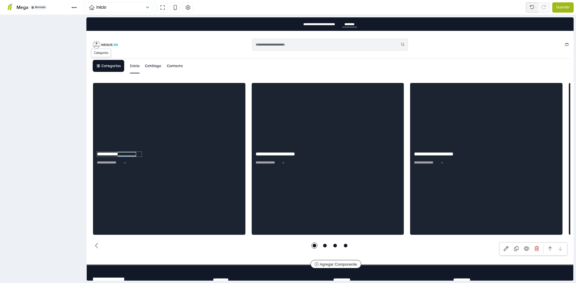
click at [133, 152] on span "**********" at bounding box center [119, 154] width 45 height 5
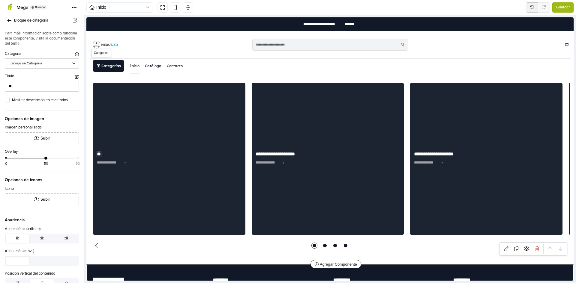
type input "*"
type input "**********"
click at [266, 152] on span "**********" at bounding box center [278, 154] width 45 height 5
click at [142, 152] on span "**********" at bounding box center [119, 154] width 45 height 5
click at [115, 152] on span "**********" at bounding box center [119, 154] width 45 height 5
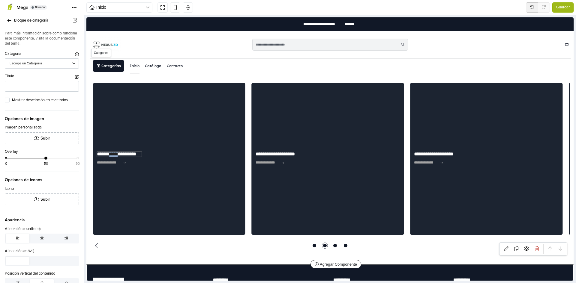
click at [115, 152] on span "**********" at bounding box center [119, 154] width 45 height 5
type input "*"
type input "*********"
click at [261, 102] on div "**********" at bounding box center [328, 159] width 152 height 152
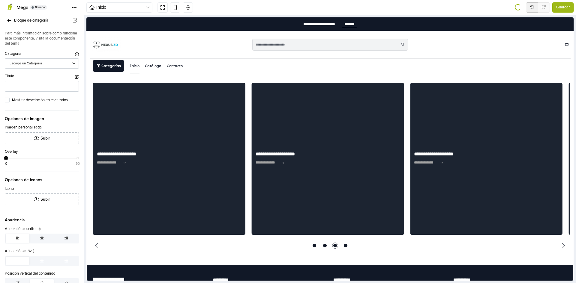
drag, startPoint x: 44, startPoint y: 158, endPoint x: 7, endPoint y: 158, distance: 36.9
click at [7, 158] on div at bounding box center [5, 158] width 3 height 3
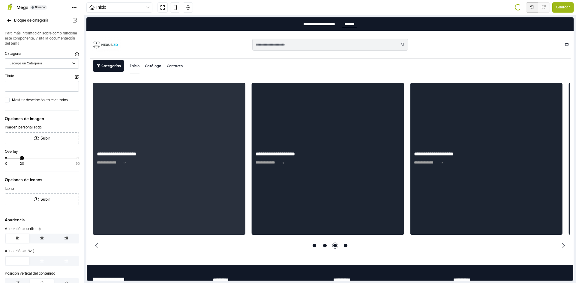
drag, startPoint x: 6, startPoint y: 158, endPoint x: 23, endPoint y: 158, distance: 16.8
click at [22, 158] on div at bounding box center [21, 158] width 3 height 3
click at [92, 241] on div at bounding box center [330, 245] width 480 height 9
select select "******"
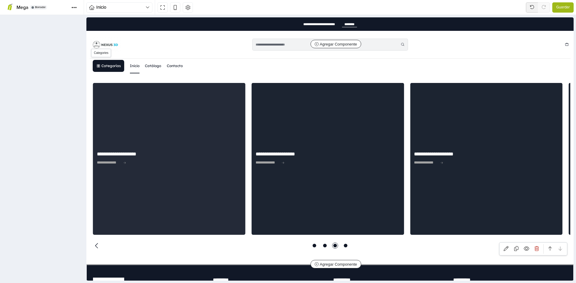
click at [96, 242] on icon "Previous slide" at bounding box center [96, 245] width 7 height 7
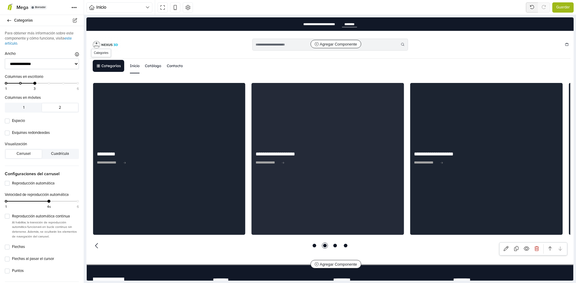
click at [95, 242] on icon "Previous slide" at bounding box center [96, 245] width 7 height 7
click at [96, 242] on icon "Previous slide" at bounding box center [96, 245] width 7 height 7
click at [97, 242] on icon "Previous slide" at bounding box center [96, 245] width 7 height 7
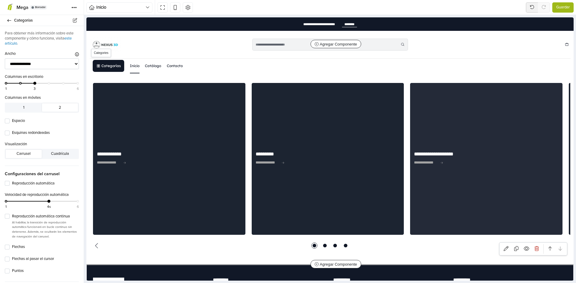
click at [134, 143] on div "**********" at bounding box center [169, 159] width 152 height 152
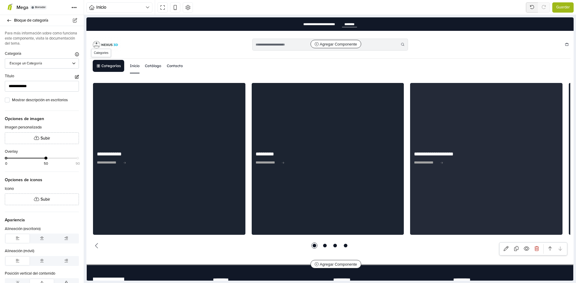
click at [125, 115] on div "**********" at bounding box center [169, 159] width 152 height 152
click at [57, 64] on div at bounding box center [39, 63] width 59 height 5
click at [39, 64] on div at bounding box center [39, 63] width 59 height 5
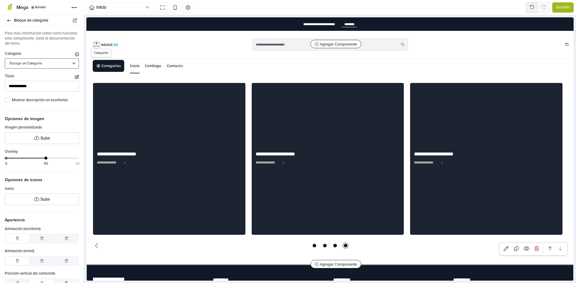
click at [104, 49] on span "Categories" at bounding box center [101, 53] width 20 height 8
select select "******"
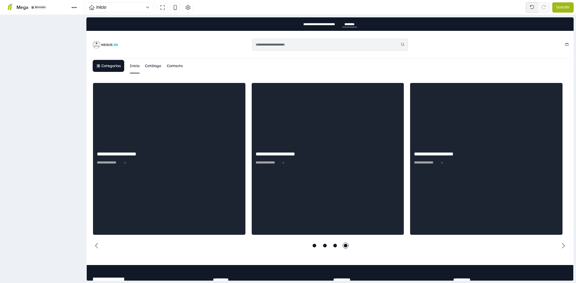
click at [136, 49] on div at bounding box center [168, 44] width 162 height 15
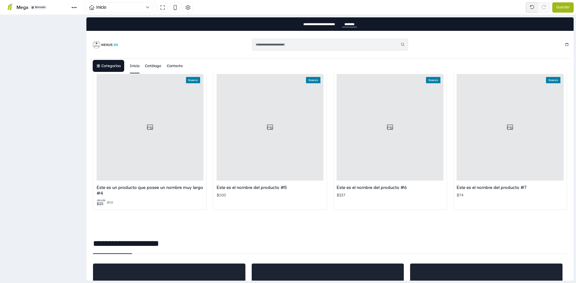
select select "**"
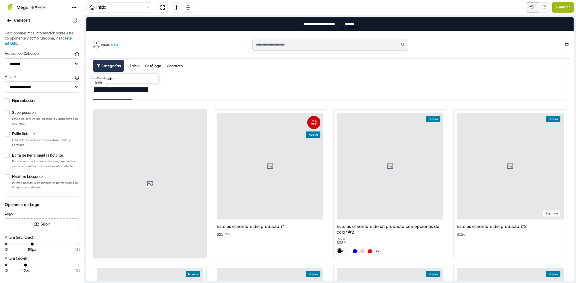
click at [116, 67] on link "Categorías" at bounding box center [108, 66] width 31 height 12
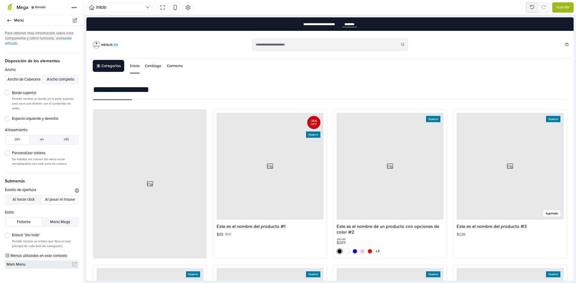
click at [26, 262] on span "Main Menu" at bounding box center [40, 265] width 66 height 8
drag, startPoint x: 109, startPoint y: 67, endPoint x: 157, endPoint y: 94, distance: 55.2
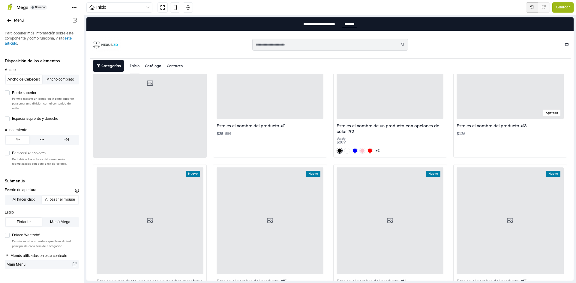
select select "******"
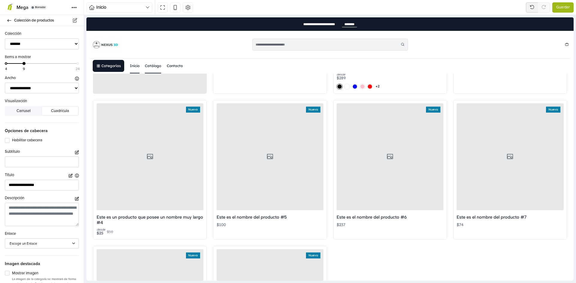
click at [156, 67] on link "Catálogo" at bounding box center [153, 65] width 16 height 15
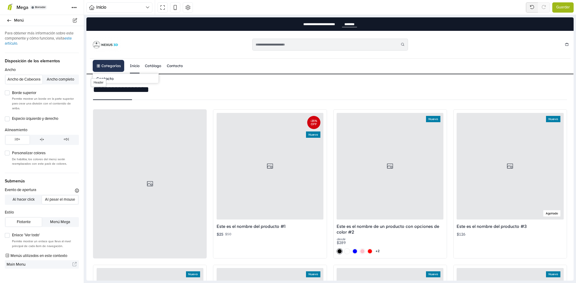
click at [113, 67] on link "Categorías" at bounding box center [108, 66] width 31 height 12
click at [155, 66] on link "Catálogo" at bounding box center [153, 65] width 16 height 15
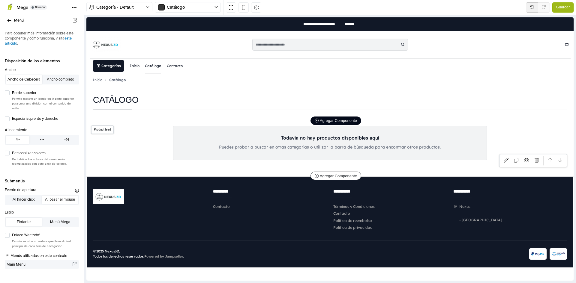
click at [344, 123] on span "Agregar Componente" at bounding box center [336, 120] width 42 height 4
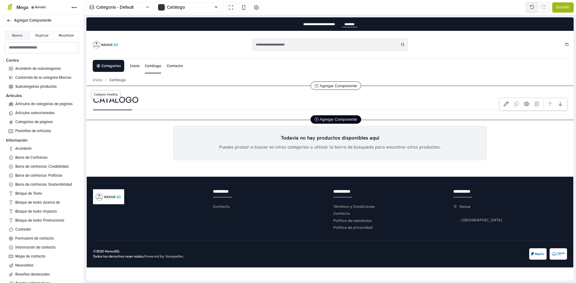
click at [315, 119] on icon at bounding box center [317, 120] width 4 height 4
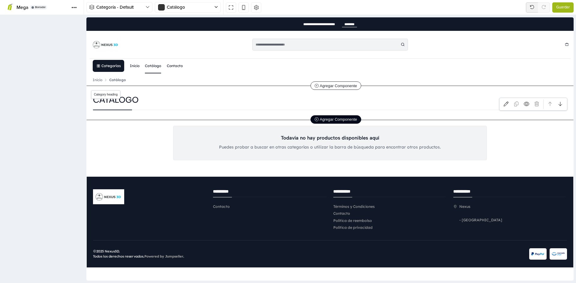
click at [315, 119] on icon at bounding box center [317, 120] width 4 height 4
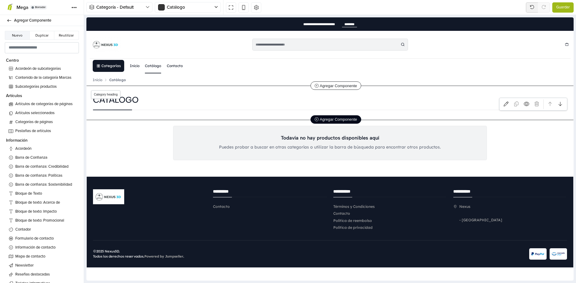
click at [315, 119] on icon at bounding box center [317, 120] width 4 height 4
click at [317, 120] on span "Agregar Componente" at bounding box center [336, 119] width 42 height 4
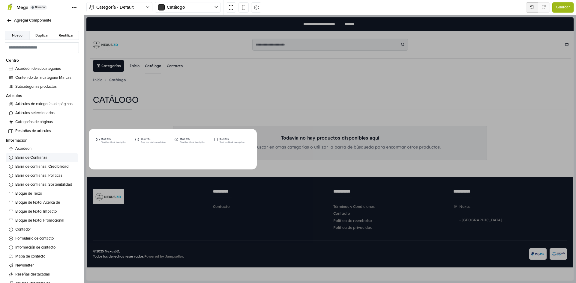
click at [44, 159] on span "Barra de Confianza" at bounding box center [45, 158] width 60 height 6
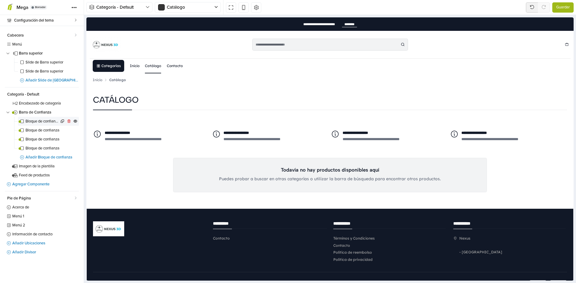
click at [44, 120] on span "Bloque de confianza" at bounding box center [42, 122] width 34 height 4
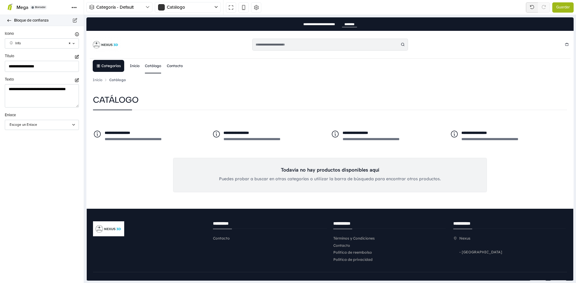
click at [7, 21] on icon at bounding box center [9, 21] width 5 height 4
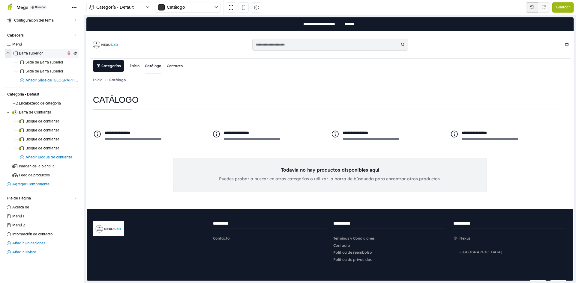
click at [9, 55] on button "button" at bounding box center [8, 53] width 7 height 9
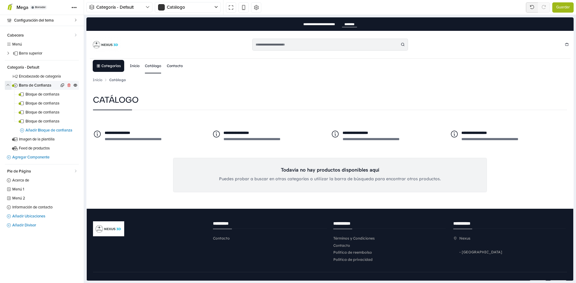
click at [7, 89] on button "button" at bounding box center [8, 85] width 7 height 9
